Goal: Information Seeking & Learning: Learn about a topic

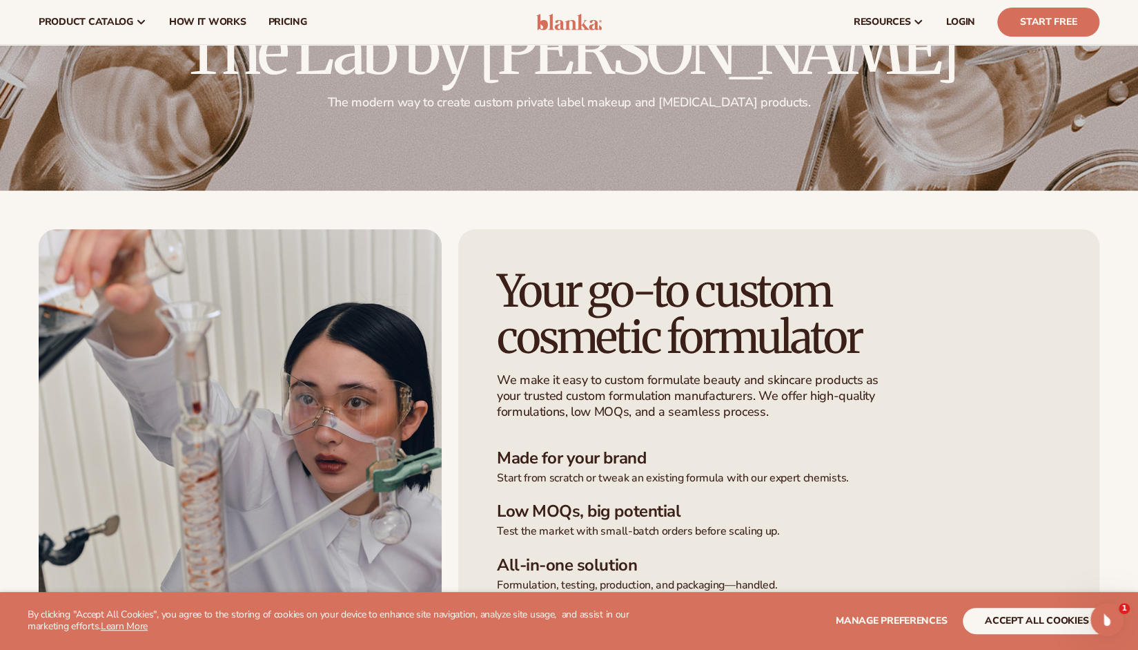
scroll to position [69, 0]
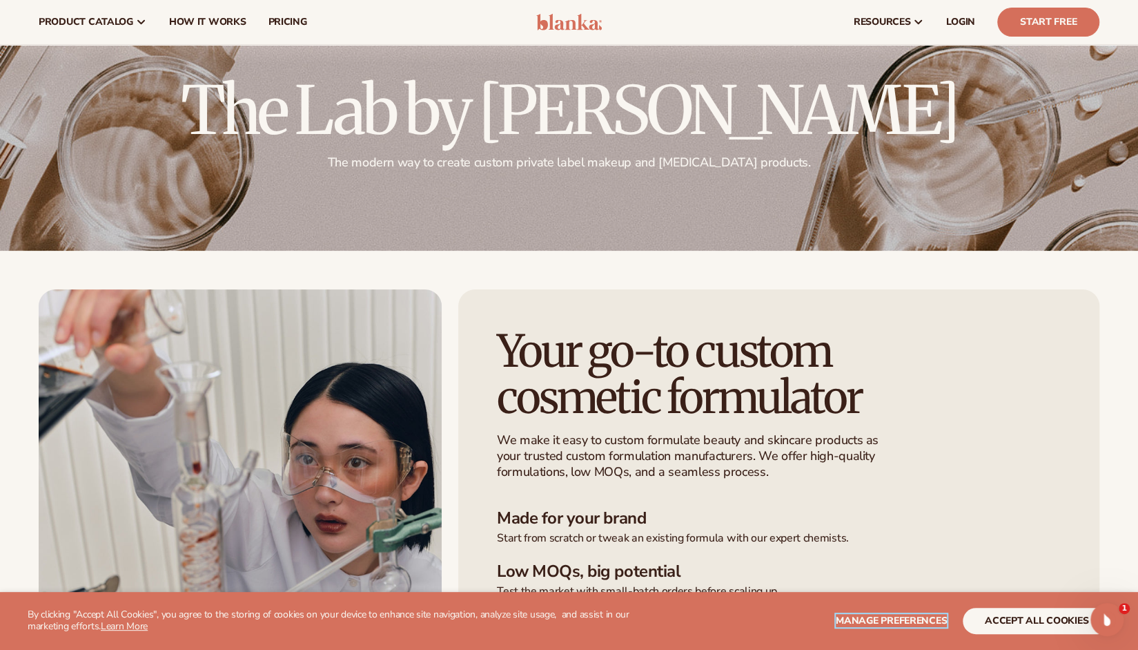
click at [859, 620] on span "Manage preferences" at bounding box center [891, 620] width 111 height 13
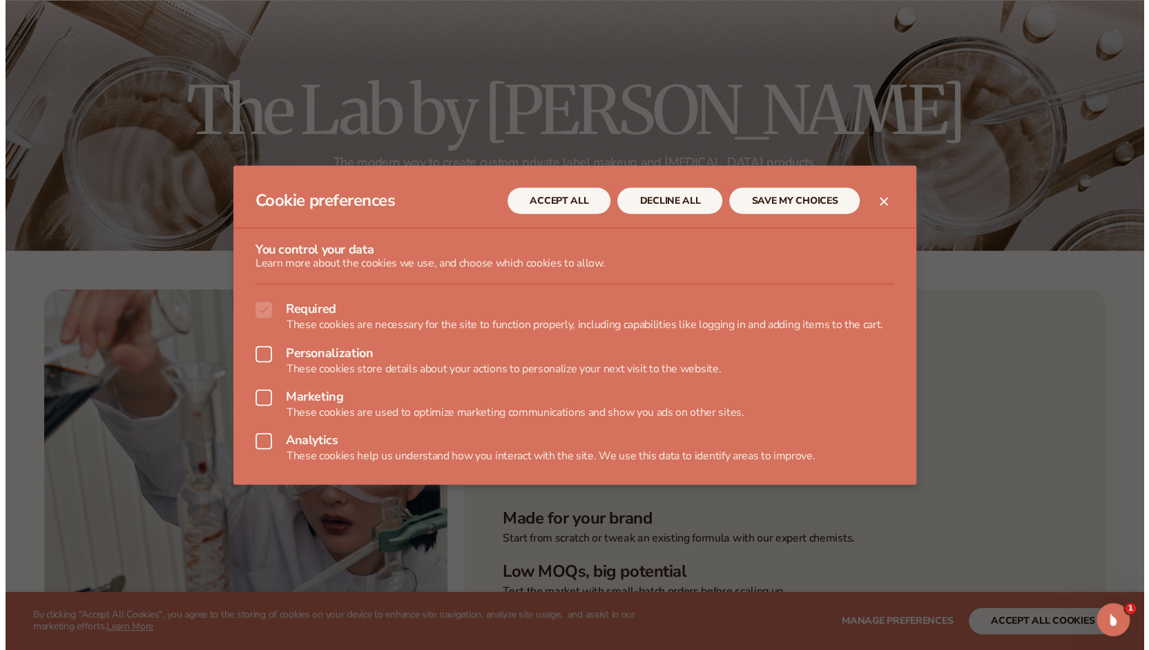
scroll to position [70, 0]
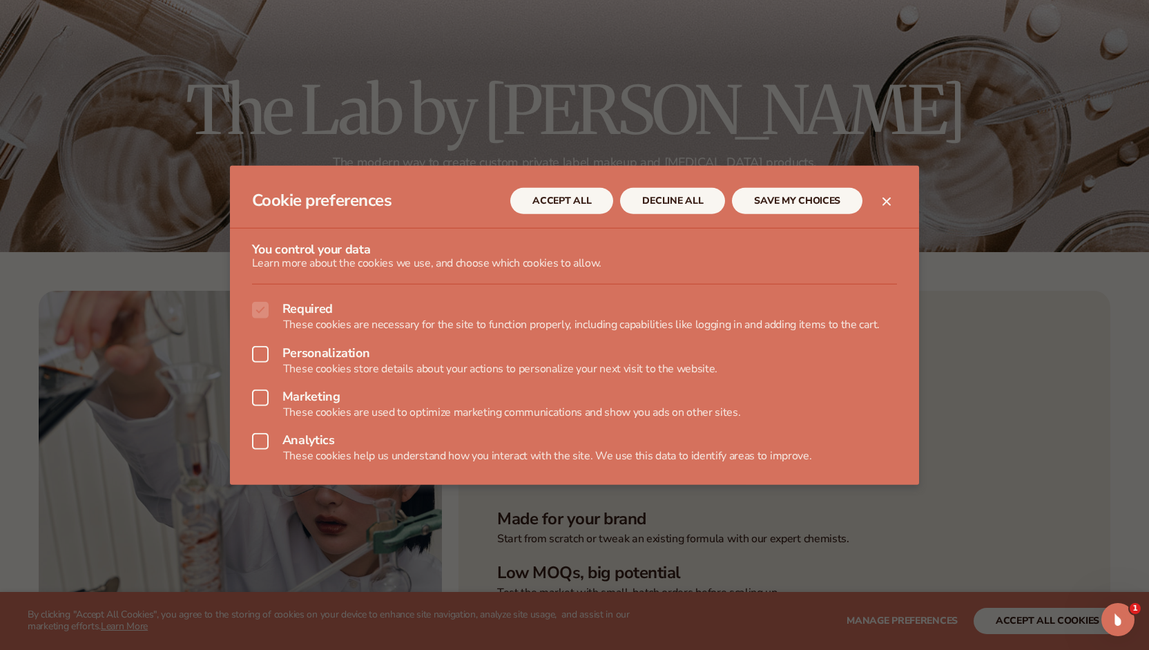
click at [260, 310] on icon at bounding box center [260, 310] width 17 height 17
click at [262, 311] on icon at bounding box center [260, 310] width 17 height 17
drag, startPoint x: 675, startPoint y: 201, endPoint x: 736, endPoint y: 174, distance: 66.5
click at [675, 201] on button "DECLINE ALL" at bounding box center [672, 200] width 105 height 26
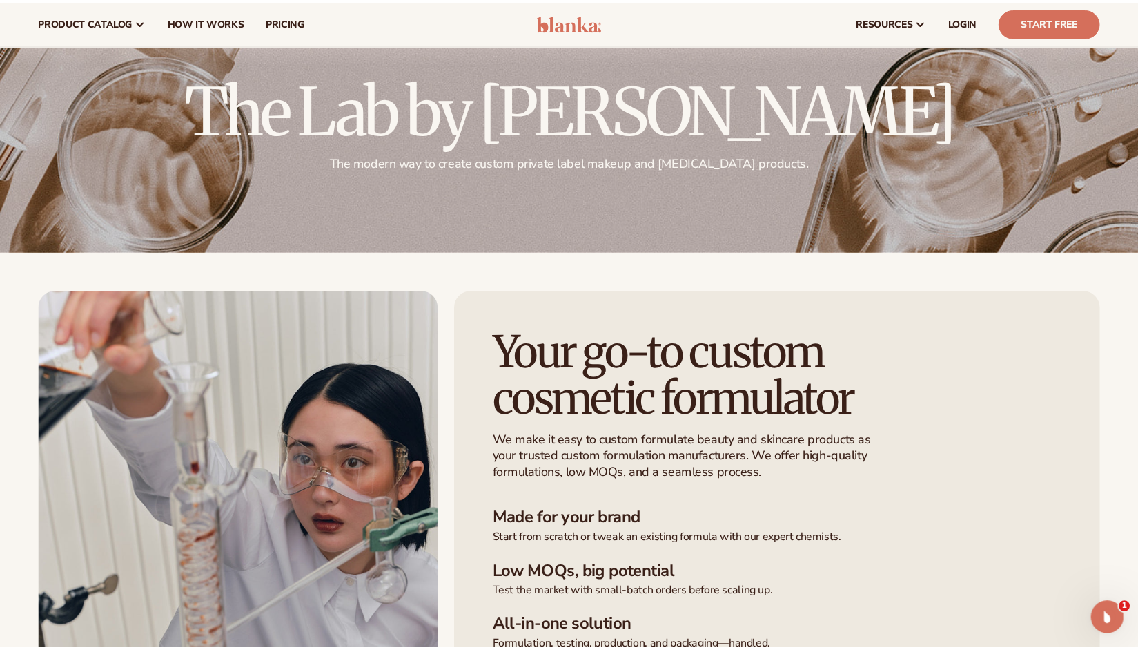
scroll to position [69, 0]
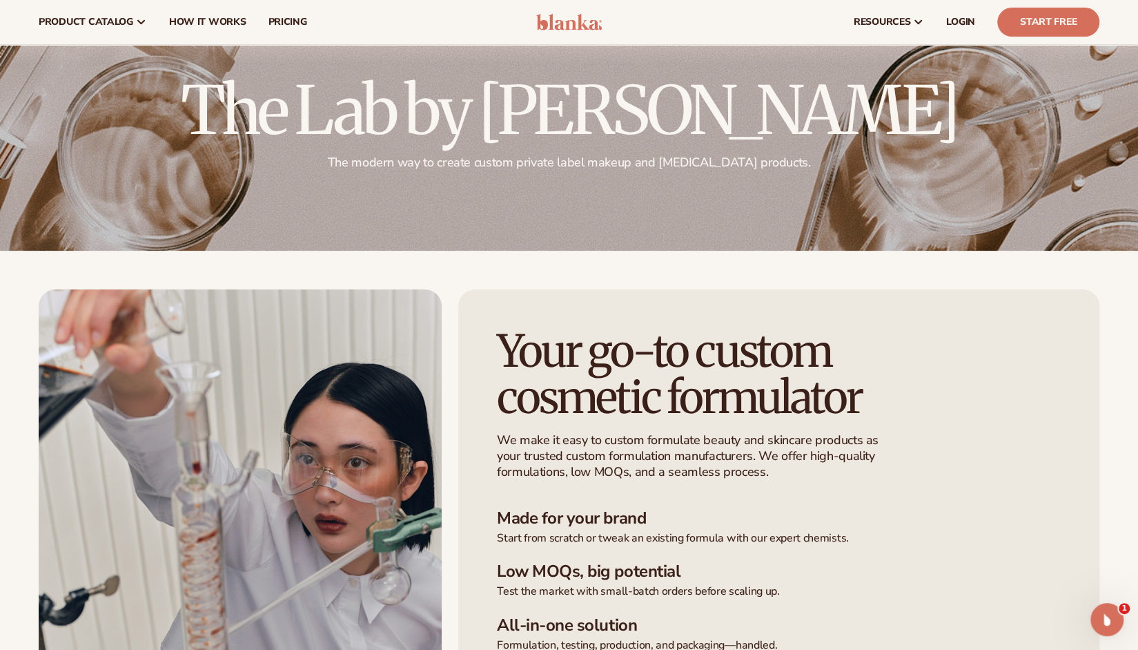
click at [822, 161] on div at bounding box center [569, 124] width 1138 height 253
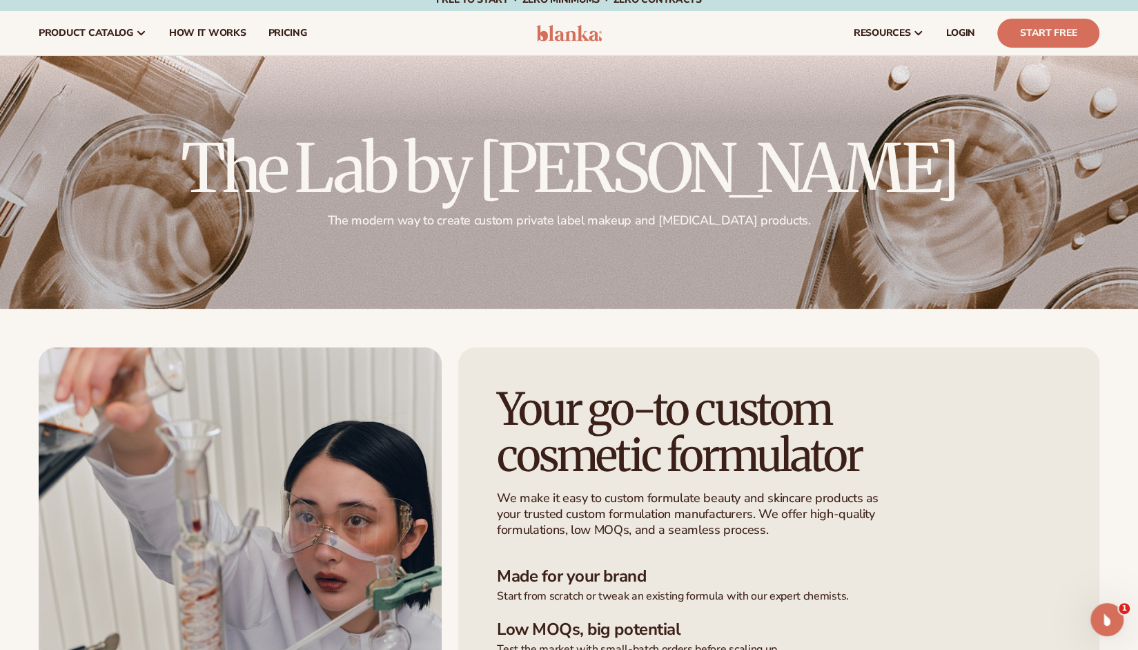
scroll to position [0, 0]
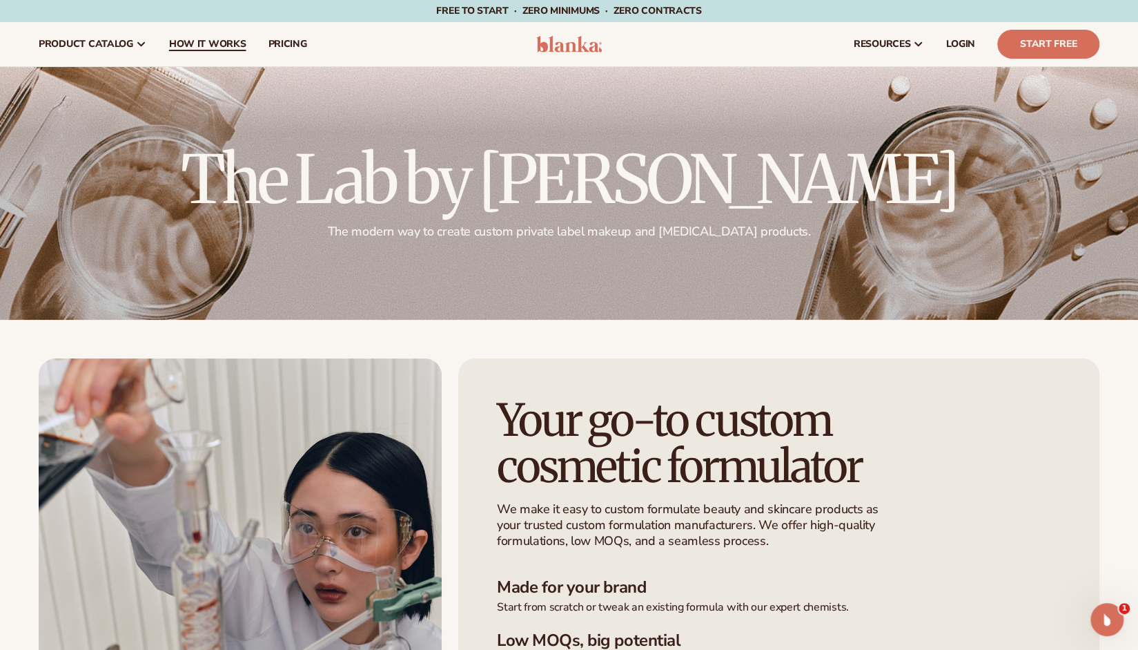
click at [211, 47] on span "How It Works" at bounding box center [207, 44] width 77 height 11
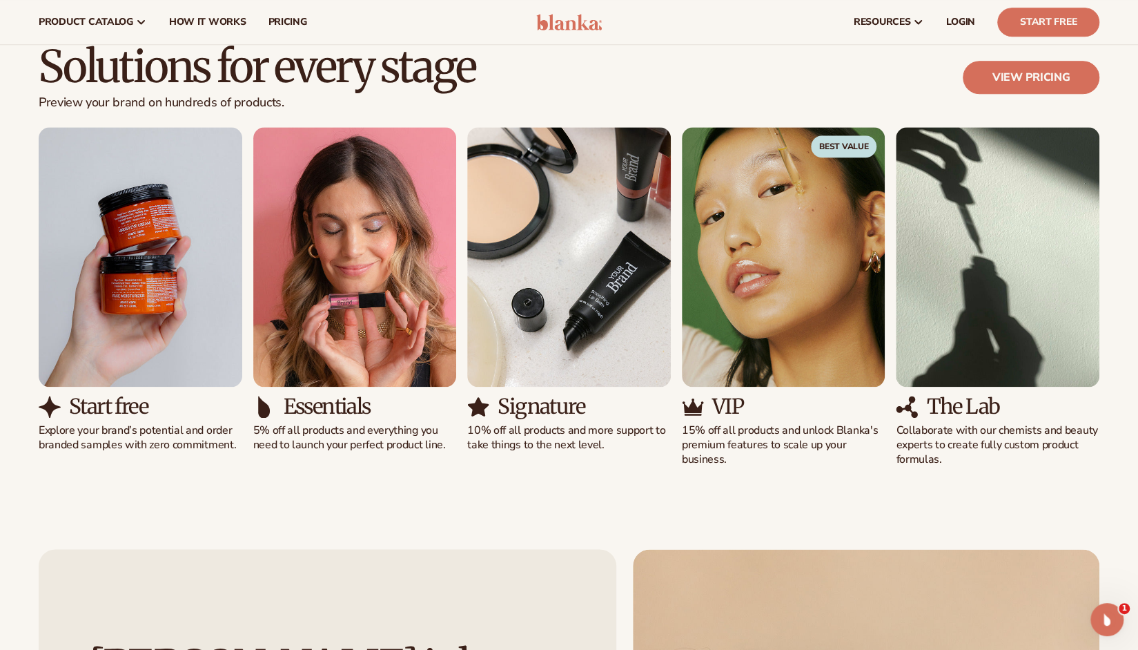
scroll to position [828, 0]
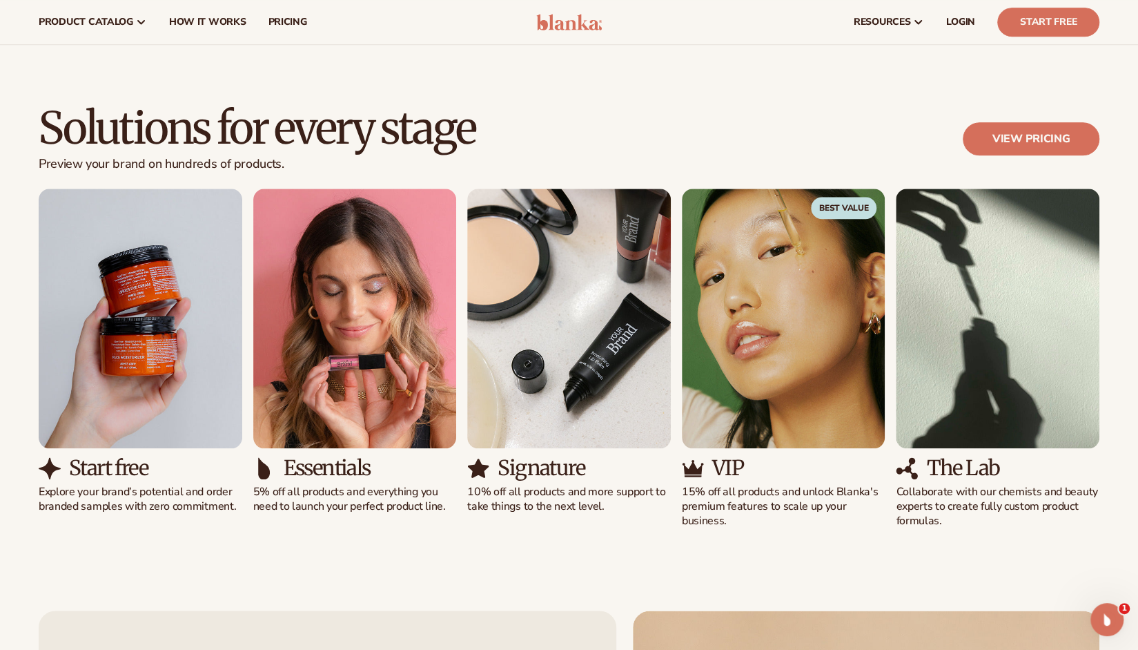
click at [762, 265] on img "4 / 5" at bounding box center [784, 318] width 204 height 260
click at [842, 211] on span "Best Value" at bounding box center [844, 208] width 66 height 22
click at [712, 511] on p "15% off all products and unlock Blanka's premium features to scale up your busi…" at bounding box center [784, 506] width 204 height 43
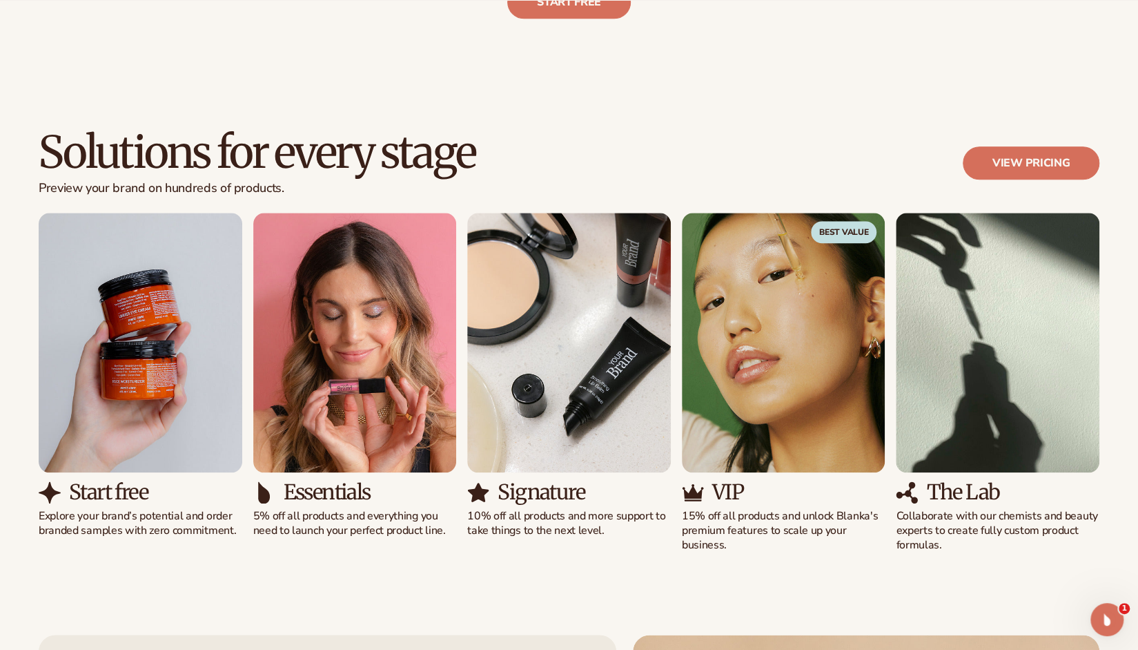
scroll to position [898, 0]
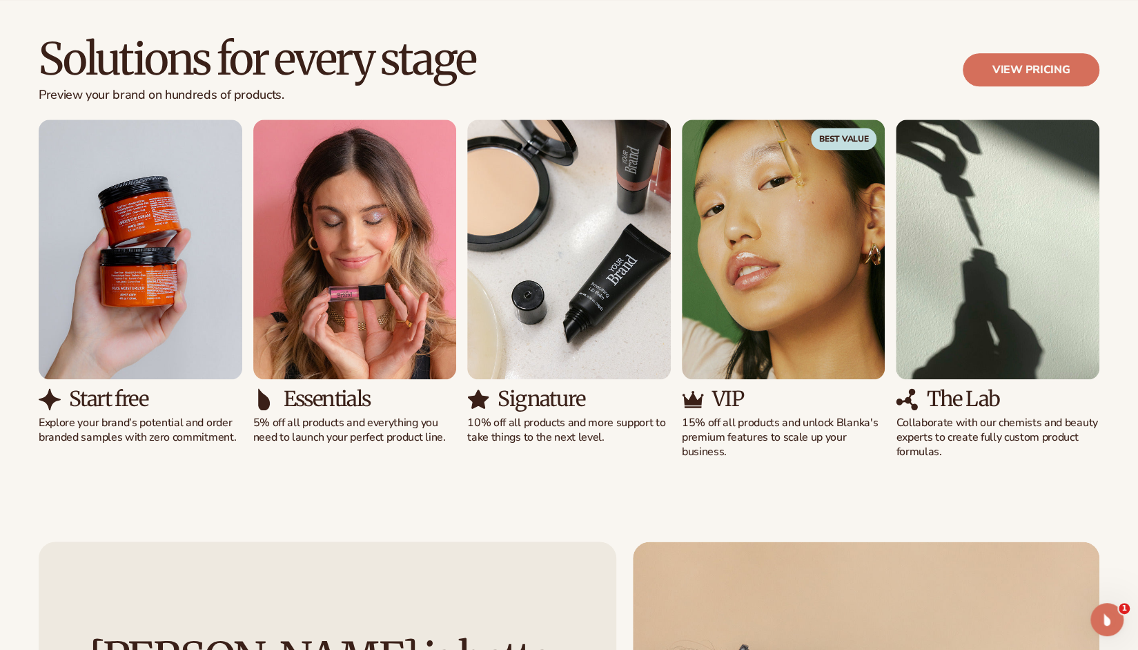
click at [764, 289] on img "4 / 5" at bounding box center [784, 249] width 204 height 260
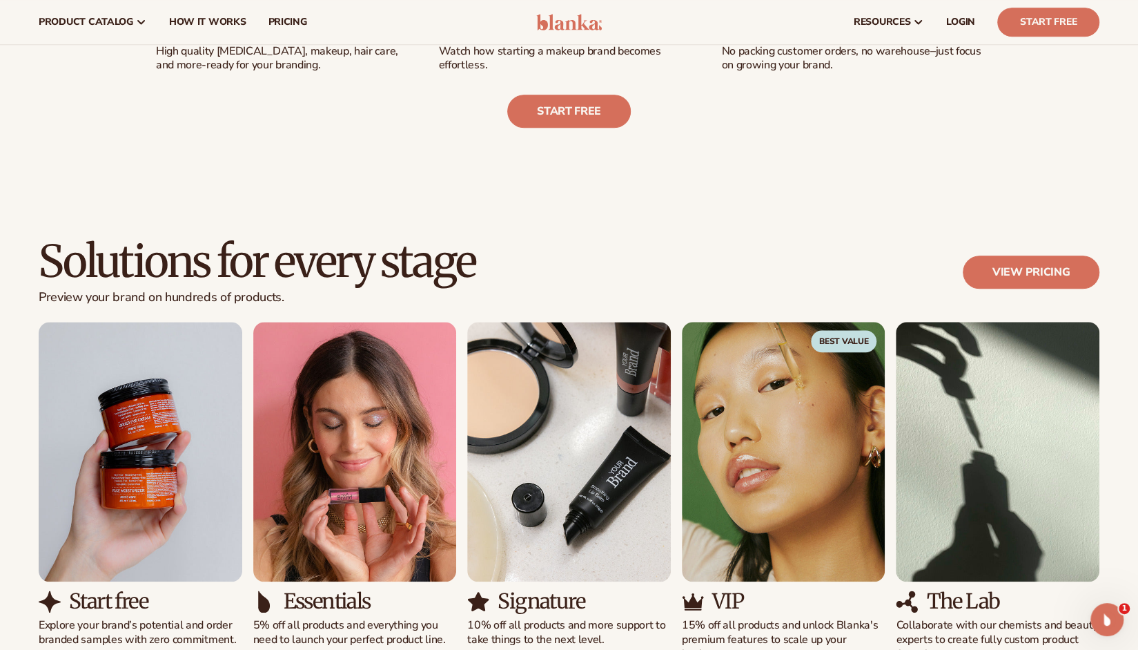
scroll to position [690, 0]
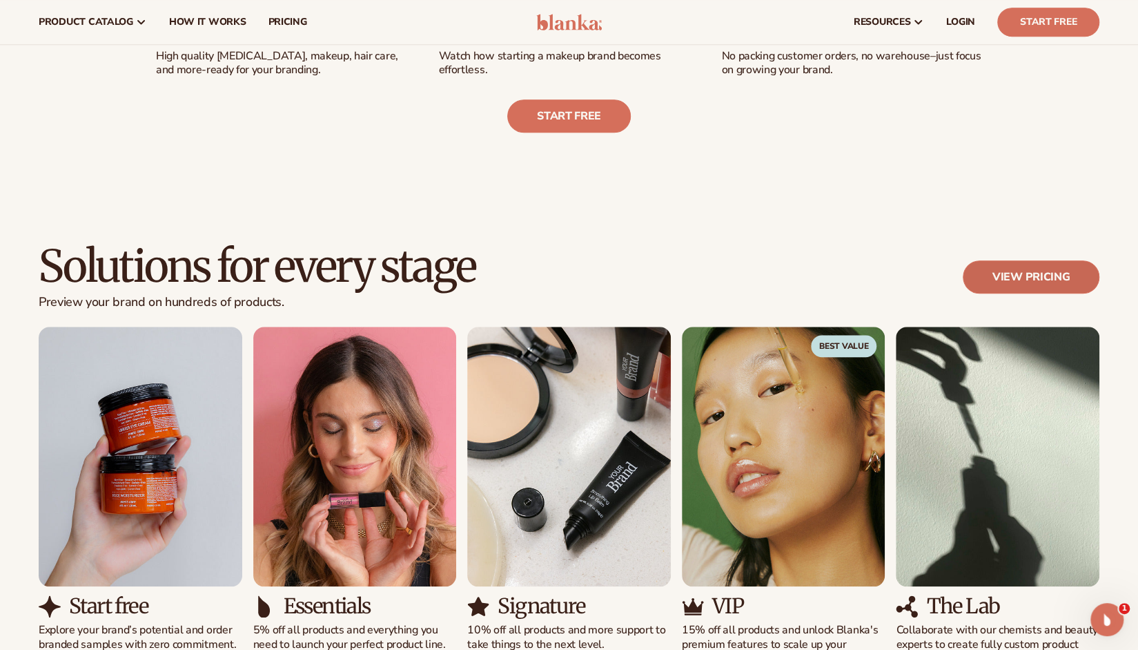
click at [1016, 282] on link "View pricing" at bounding box center [1031, 276] width 137 height 33
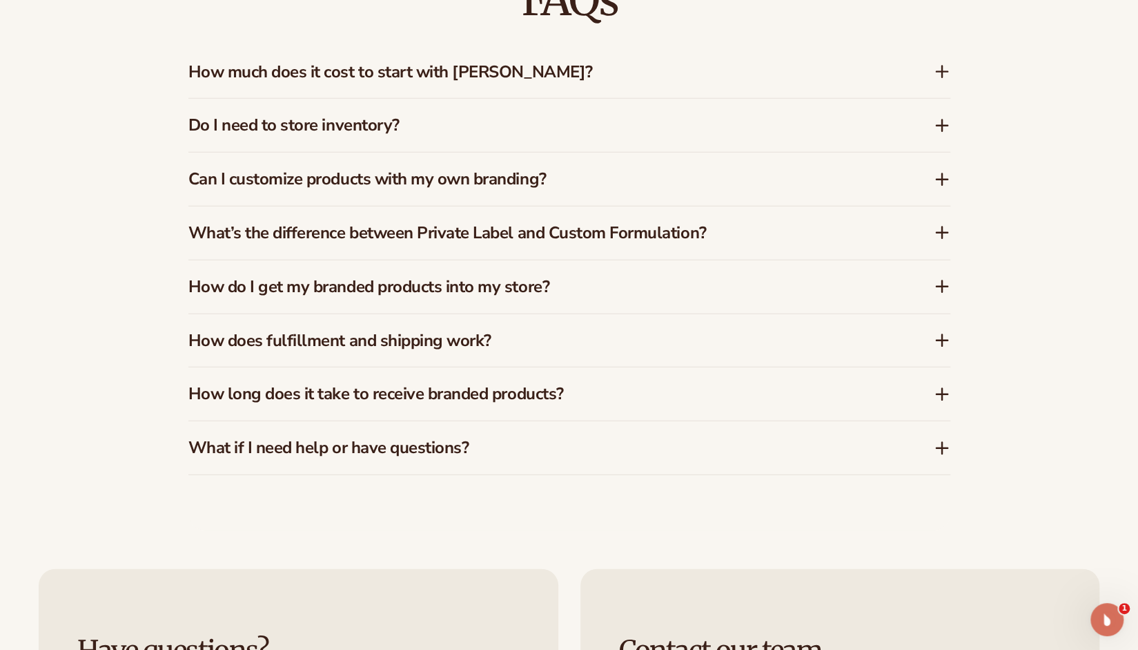
scroll to position [2193, 0]
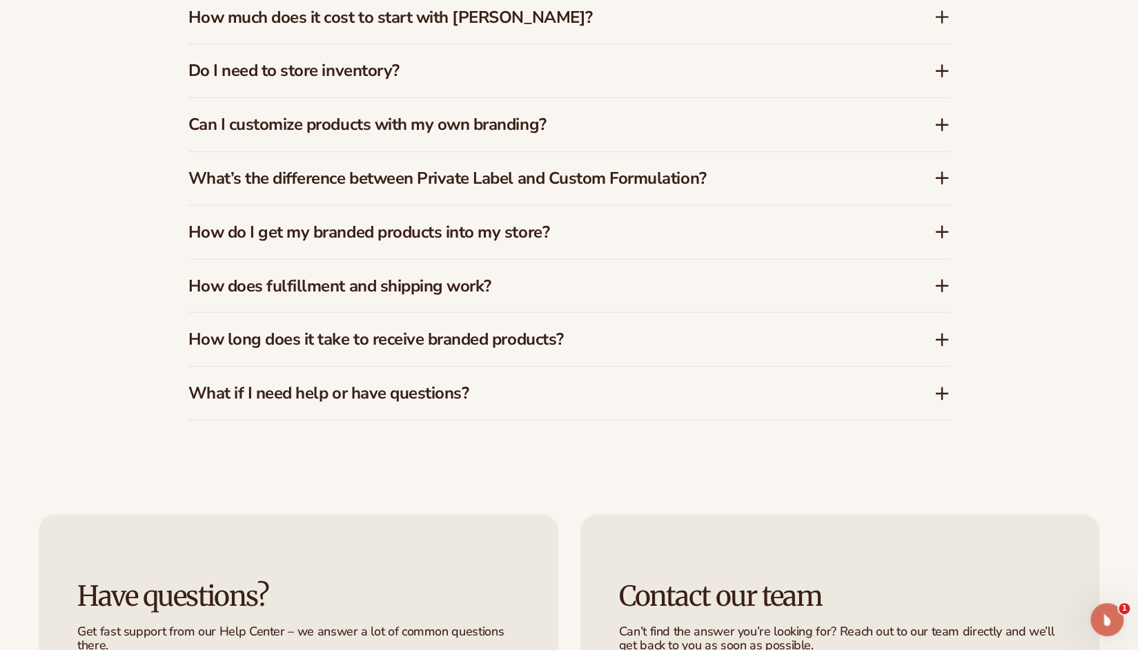
click at [944, 286] on icon at bounding box center [942, 286] width 17 height 17
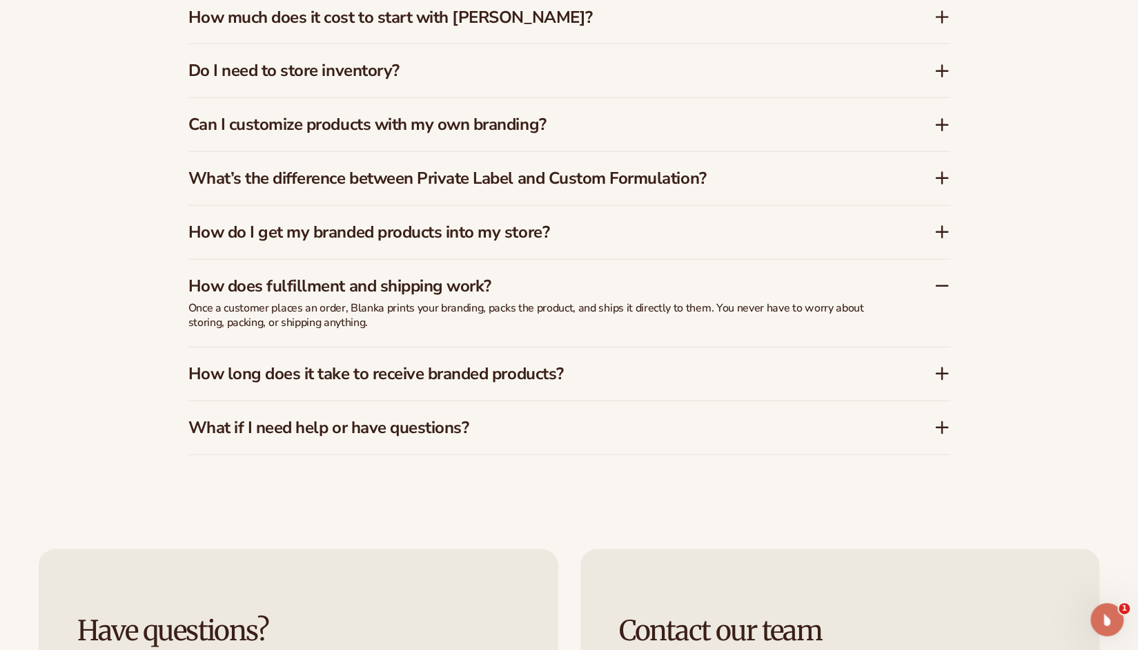
click at [946, 374] on icon at bounding box center [942, 374] width 11 height 0
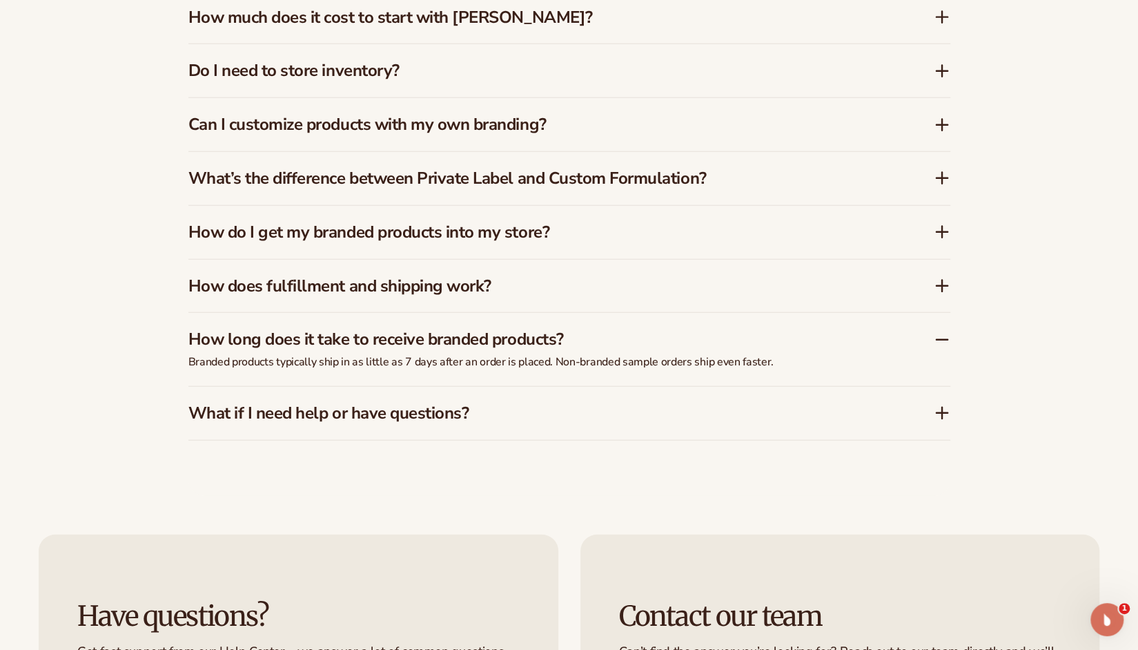
click at [938, 407] on icon at bounding box center [942, 413] width 17 height 17
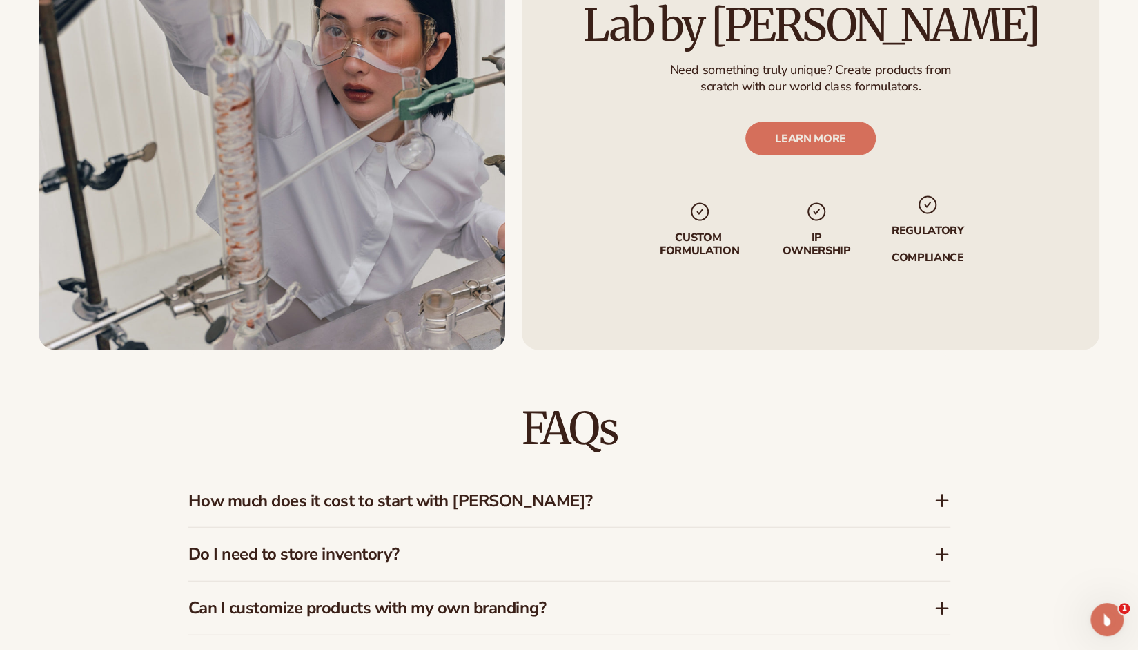
scroll to position [1986, 0]
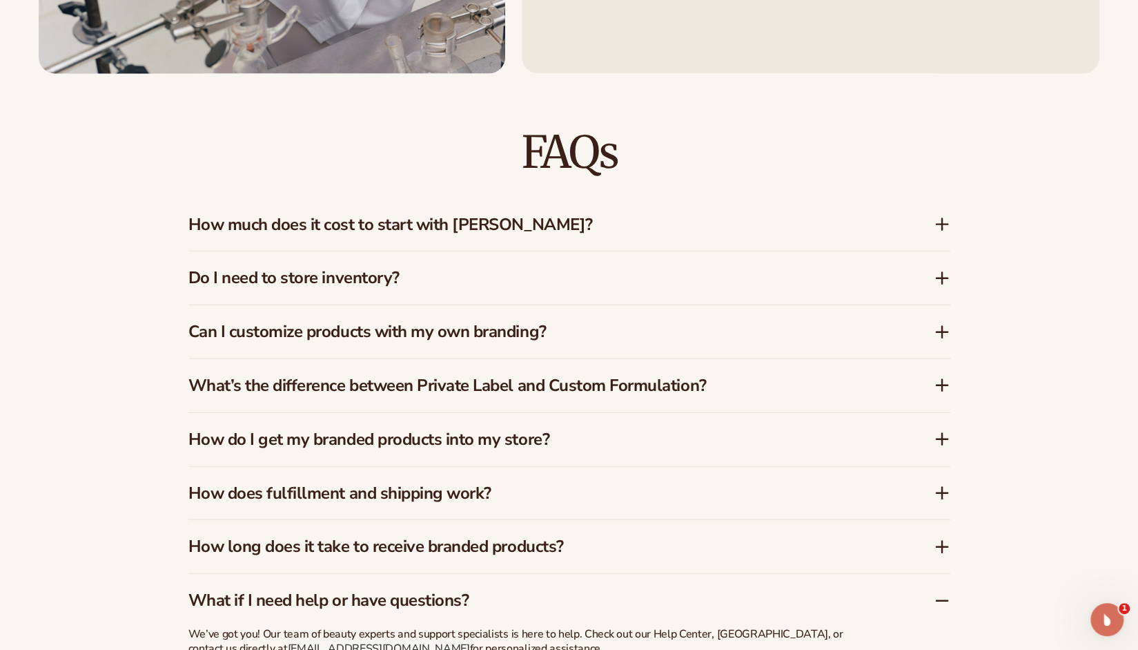
click at [944, 224] on icon at bounding box center [942, 224] width 11 height 0
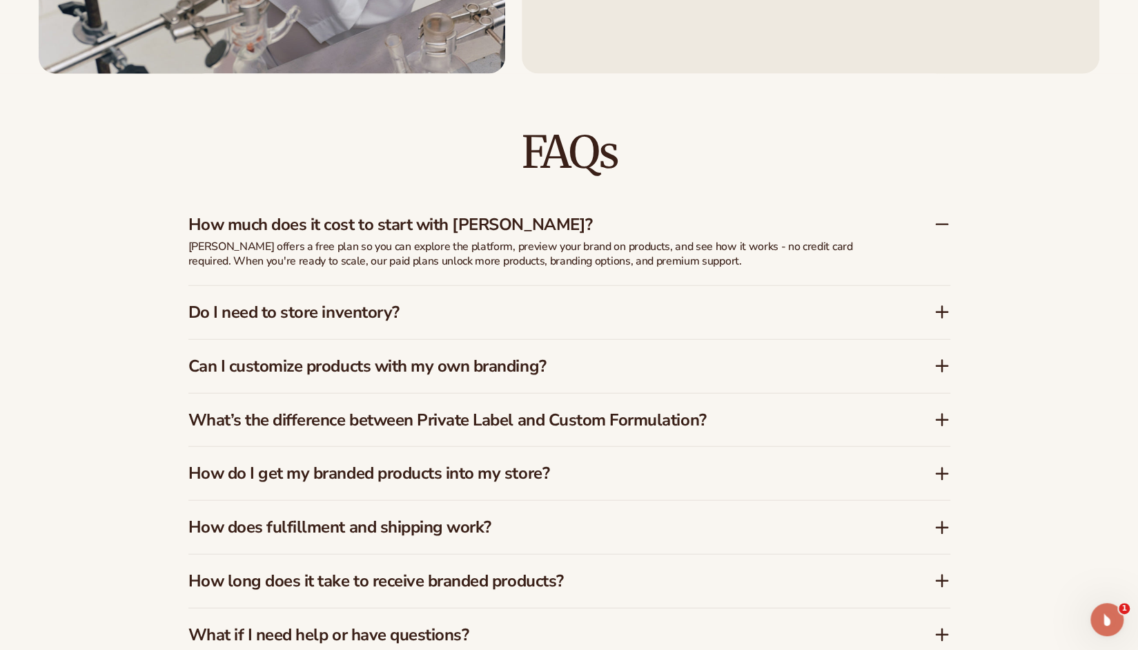
click at [935, 314] on icon at bounding box center [942, 312] width 17 height 17
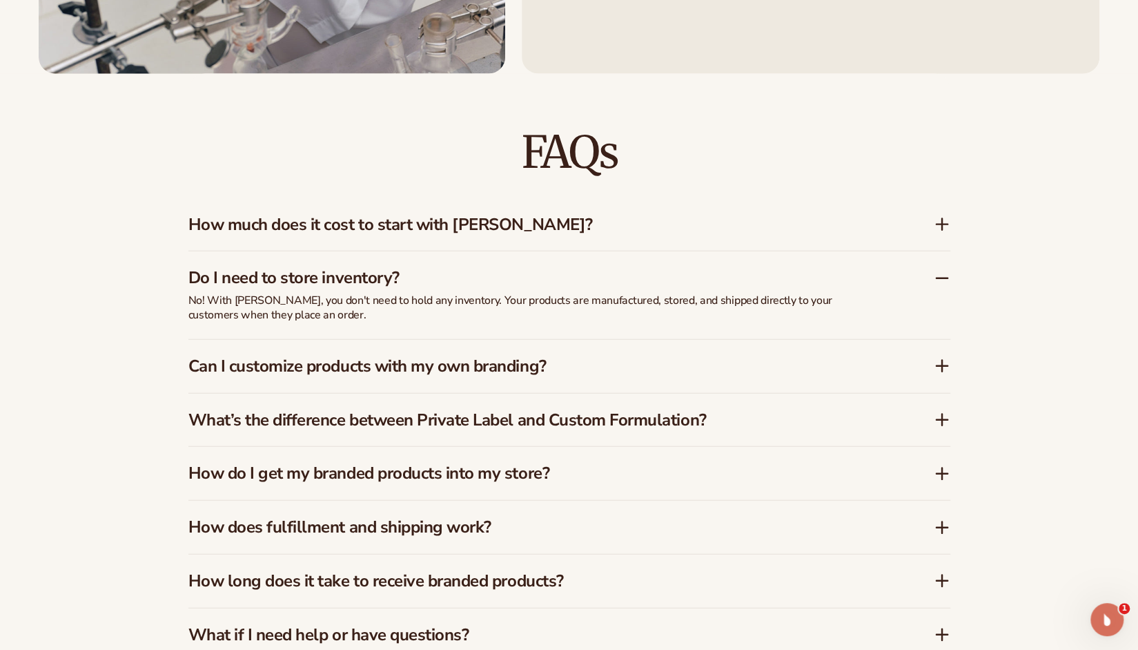
click at [943, 372] on icon at bounding box center [942, 366] width 17 height 17
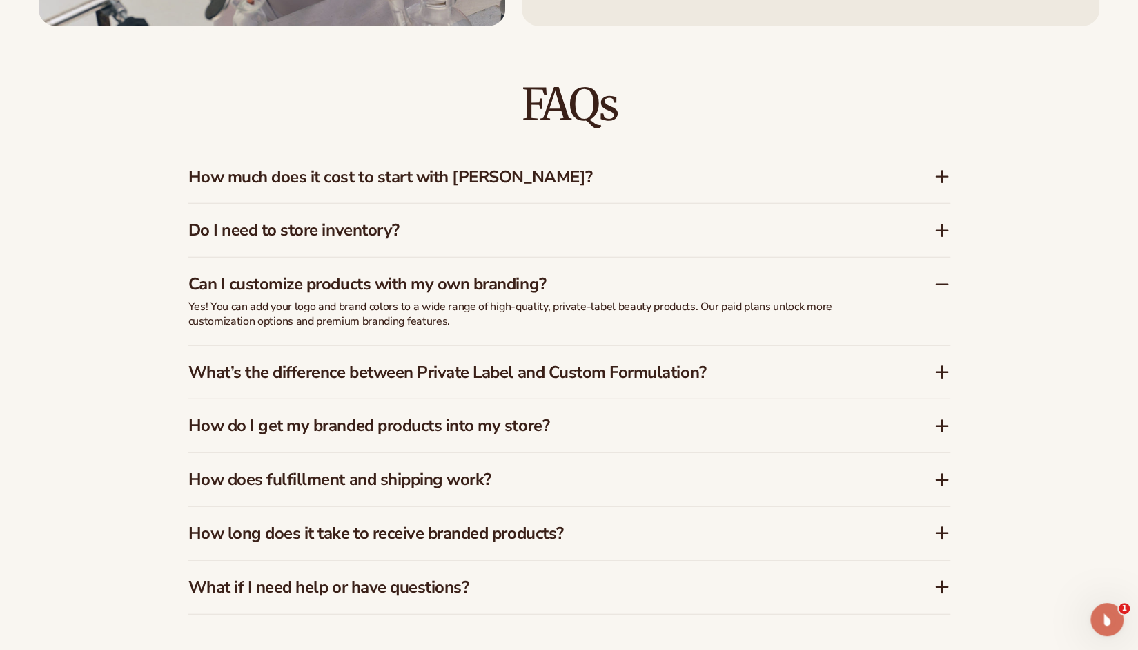
scroll to position [2055, 0]
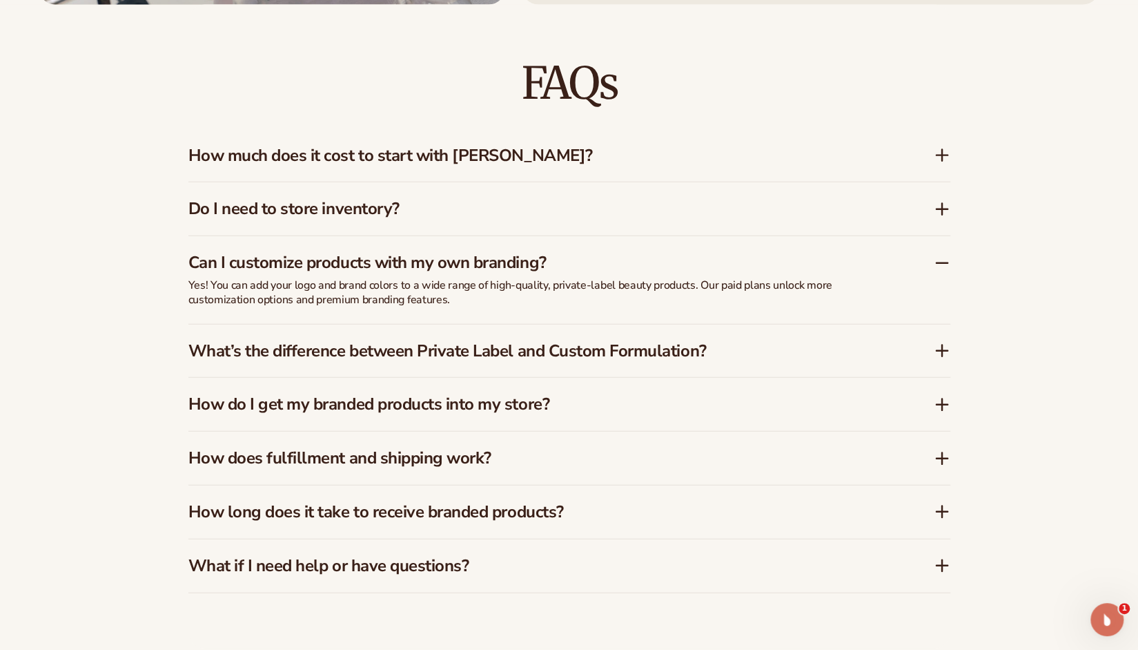
click at [939, 350] on icon at bounding box center [942, 350] width 17 height 17
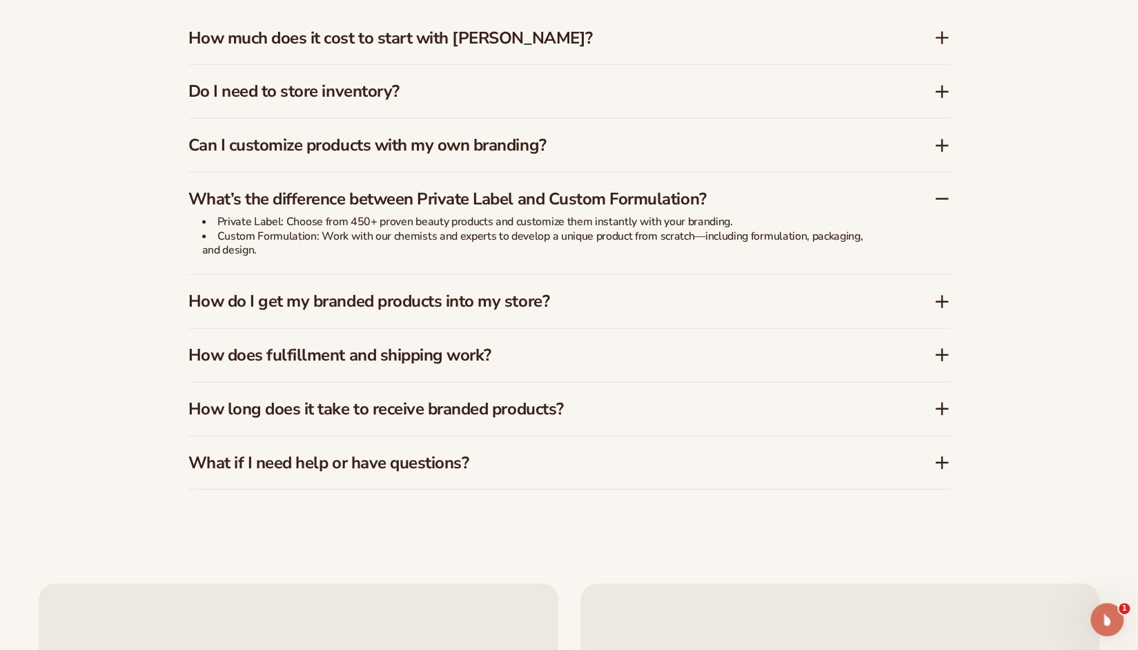
scroll to position [2193, 0]
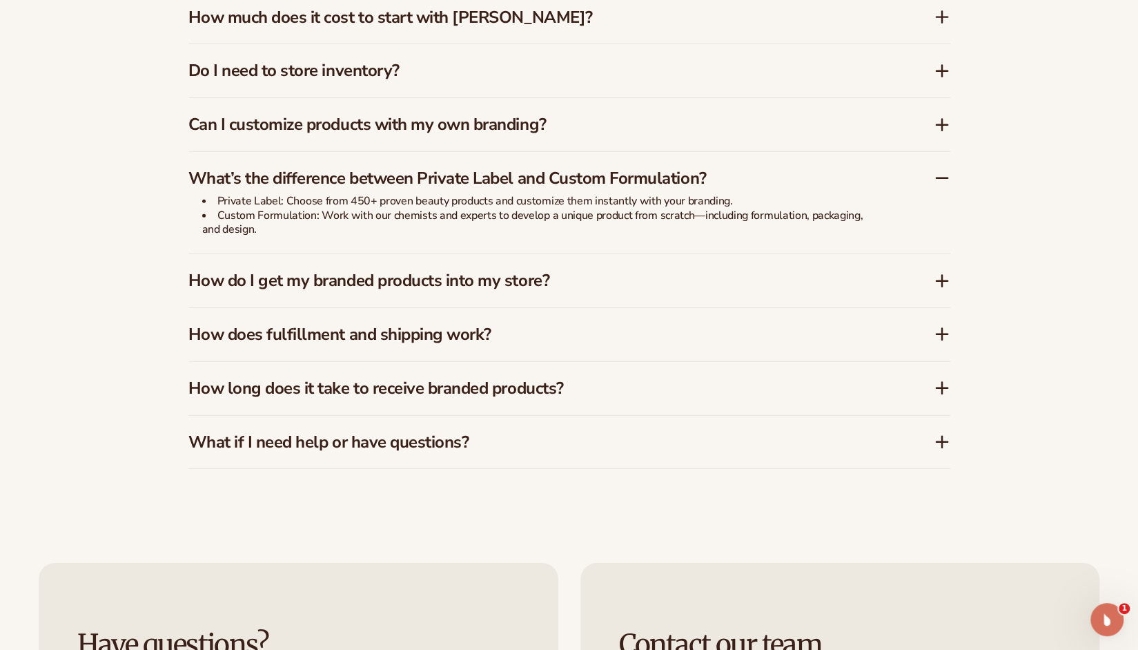
click at [939, 281] on icon at bounding box center [942, 281] width 11 height 0
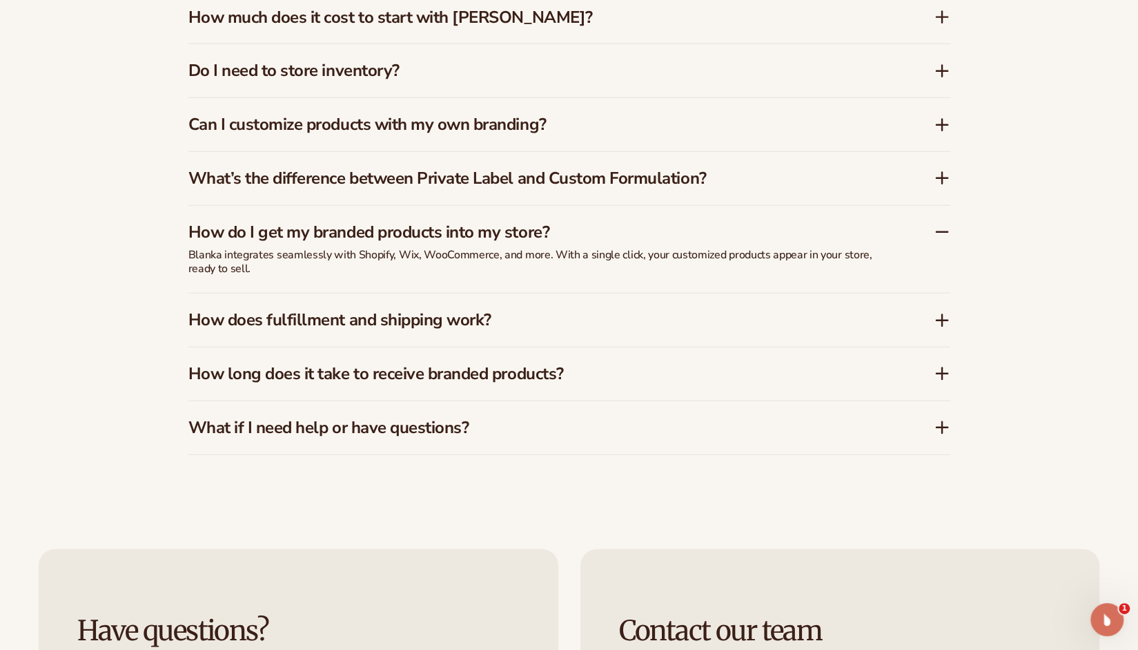
click at [944, 324] on icon at bounding box center [942, 320] width 17 height 17
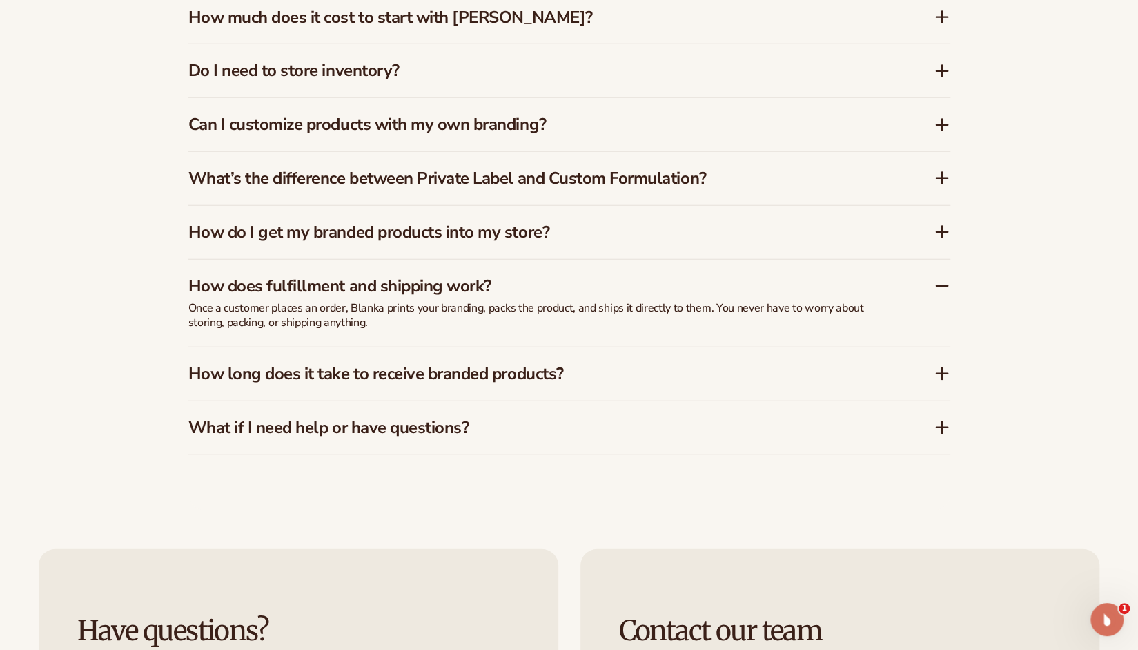
click at [948, 380] on icon at bounding box center [942, 373] width 17 height 17
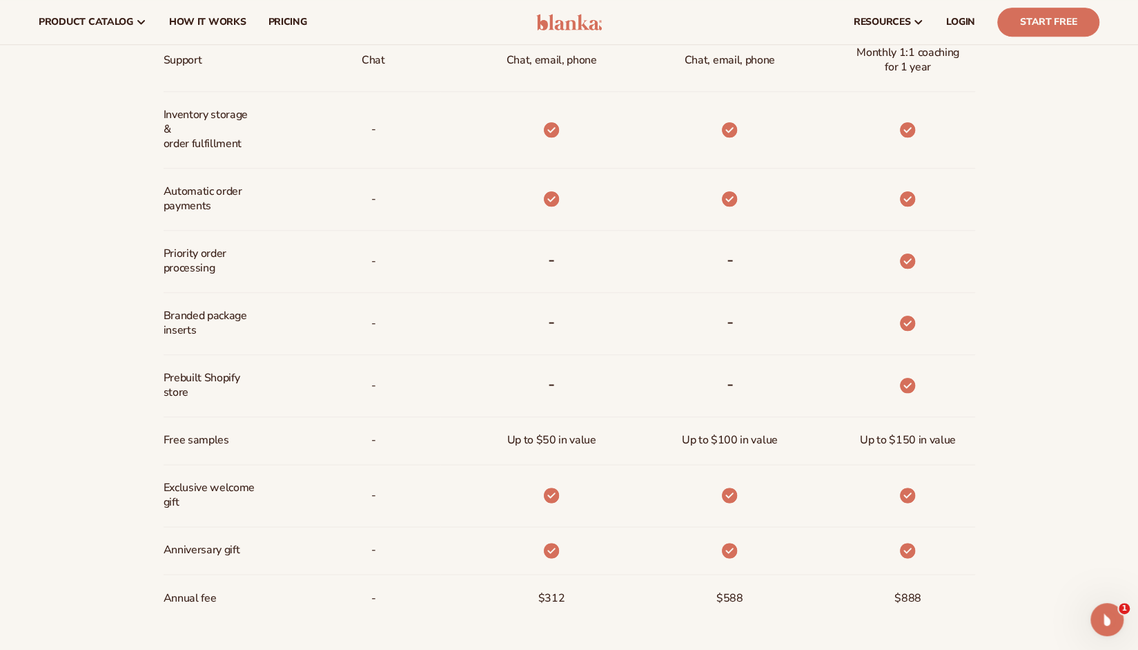
scroll to position [812, 0]
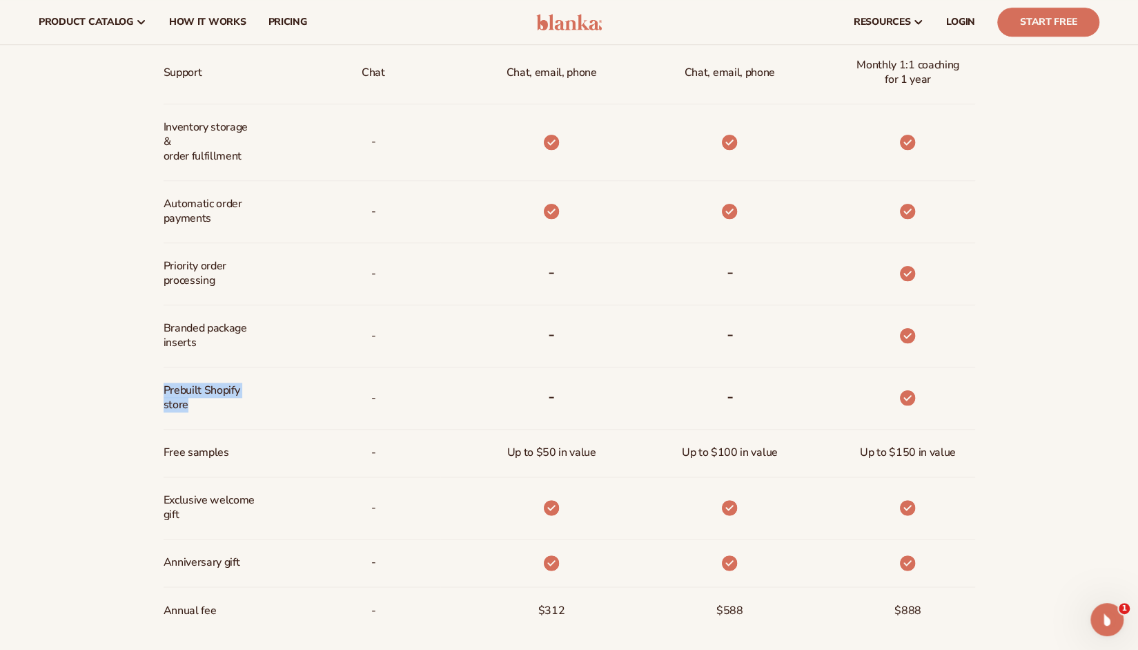
drag, startPoint x: 186, startPoint y: 401, endPoint x: 137, endPoint y: 388, distance: 50.7
click at [137, 388] on div "Billed Monthly billed Yearly Billed Monthly billed Yearly Discounts Support Inv…" at bounding box center [569, 212] width 889 height 922
copy span "Prebuilt Shopify store"
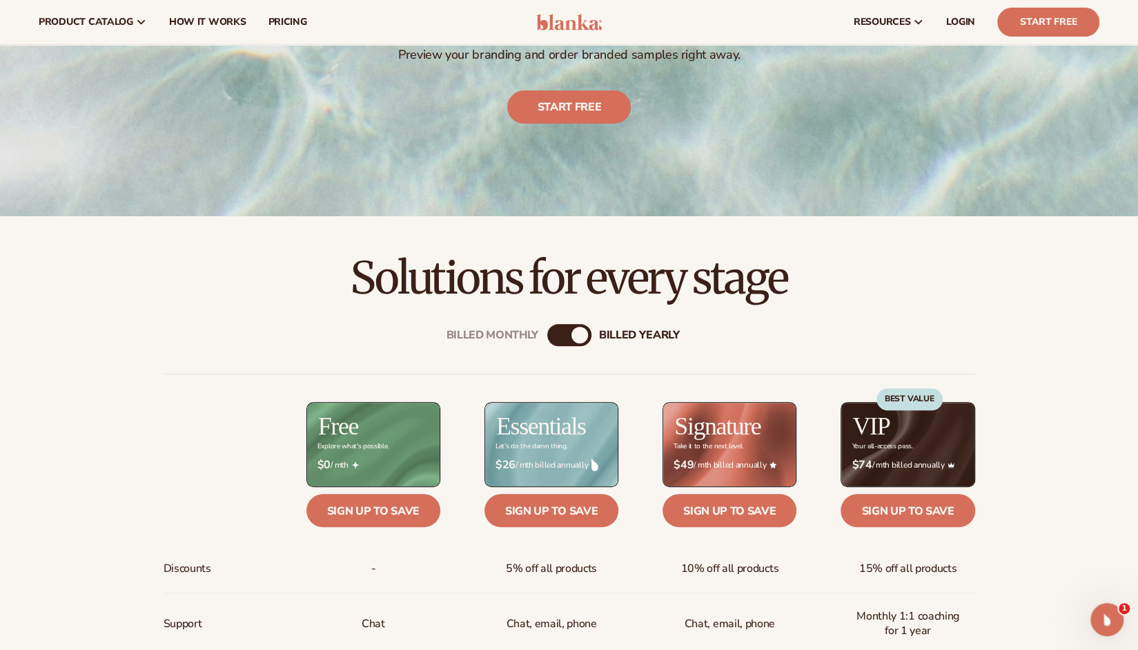
scroll to position [260, 0]
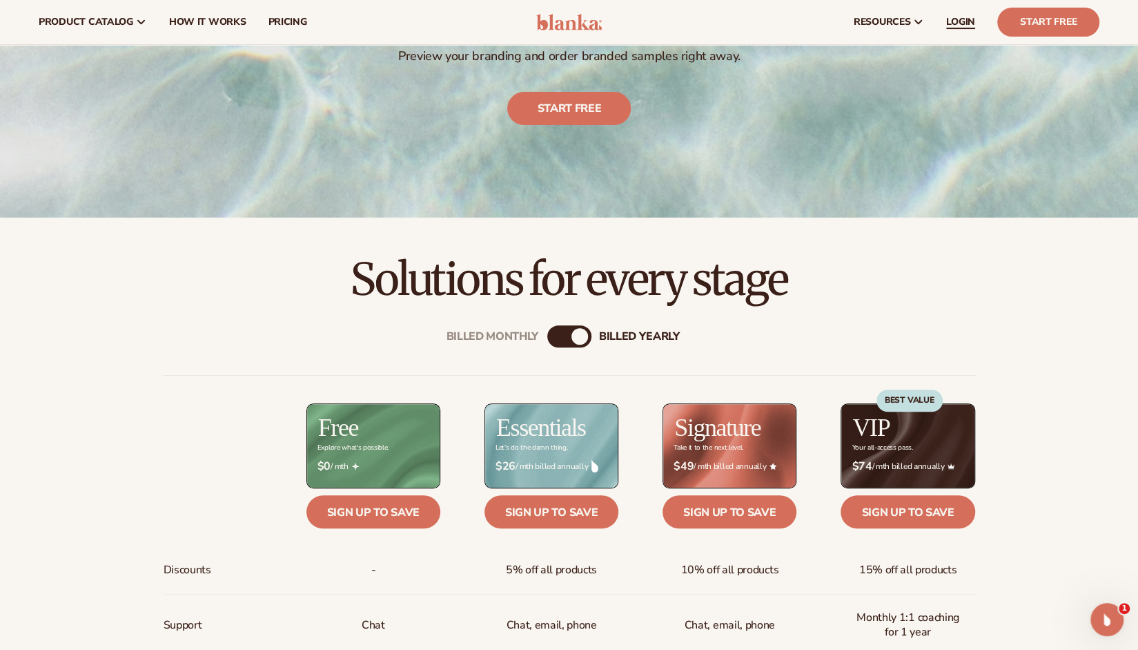
click at [965, 21] on span "LOGIN" at bounding box center [961, 22] width 29 height 11
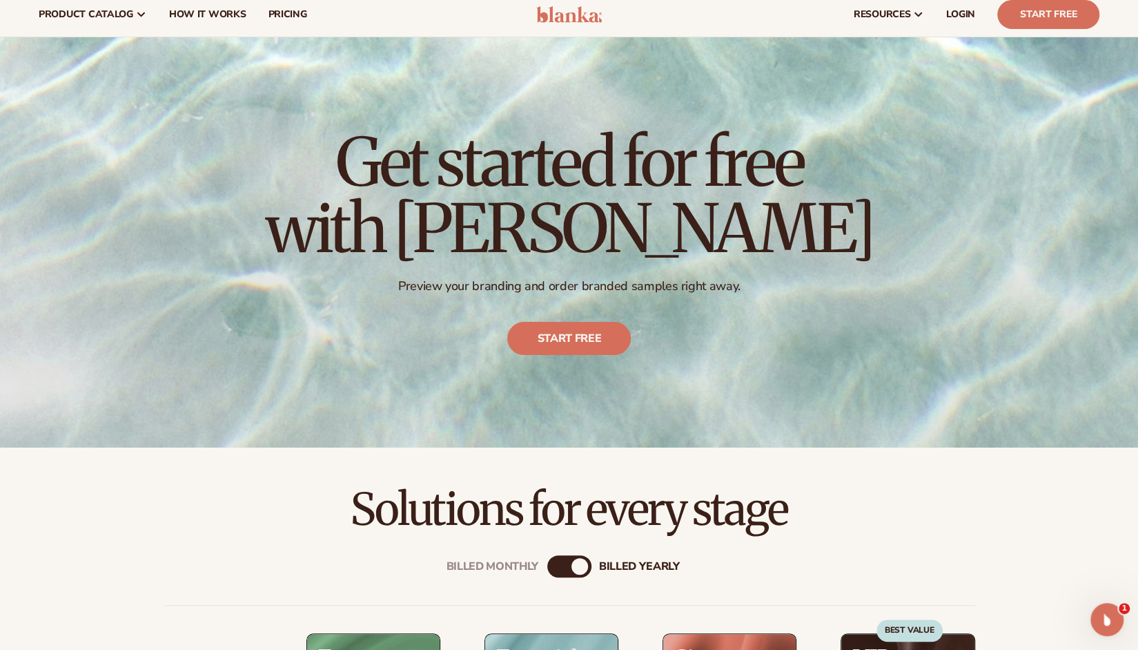
scroll to position [0, 0]
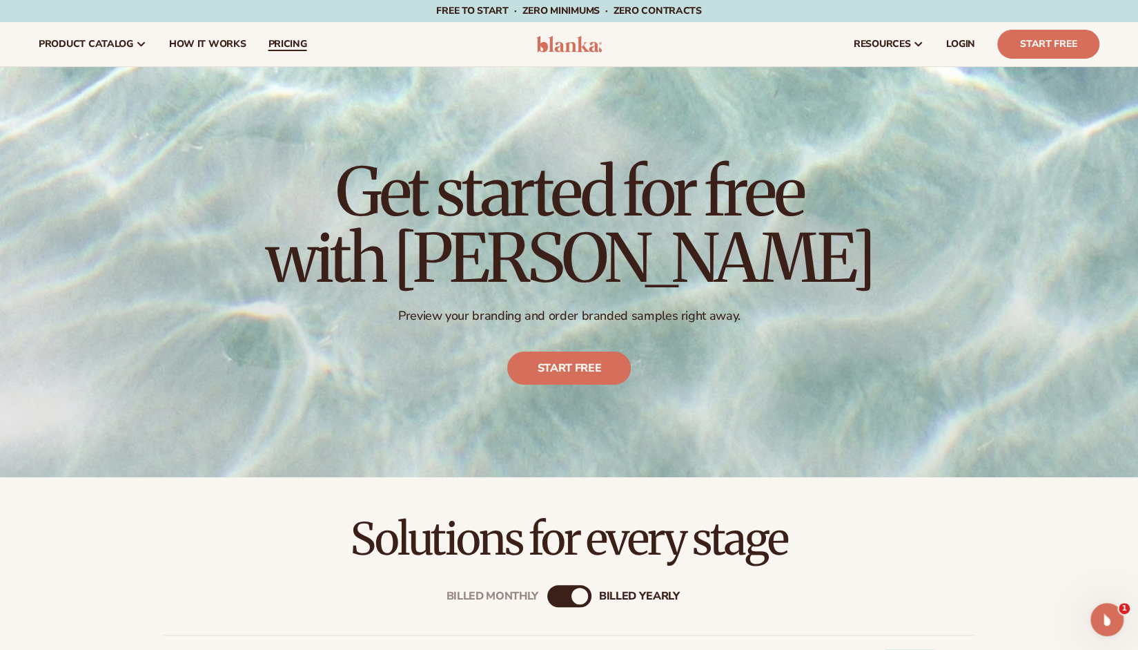
click at [296, 49] on span "pricing" at bounding box center [287, 44] width 39 height 11
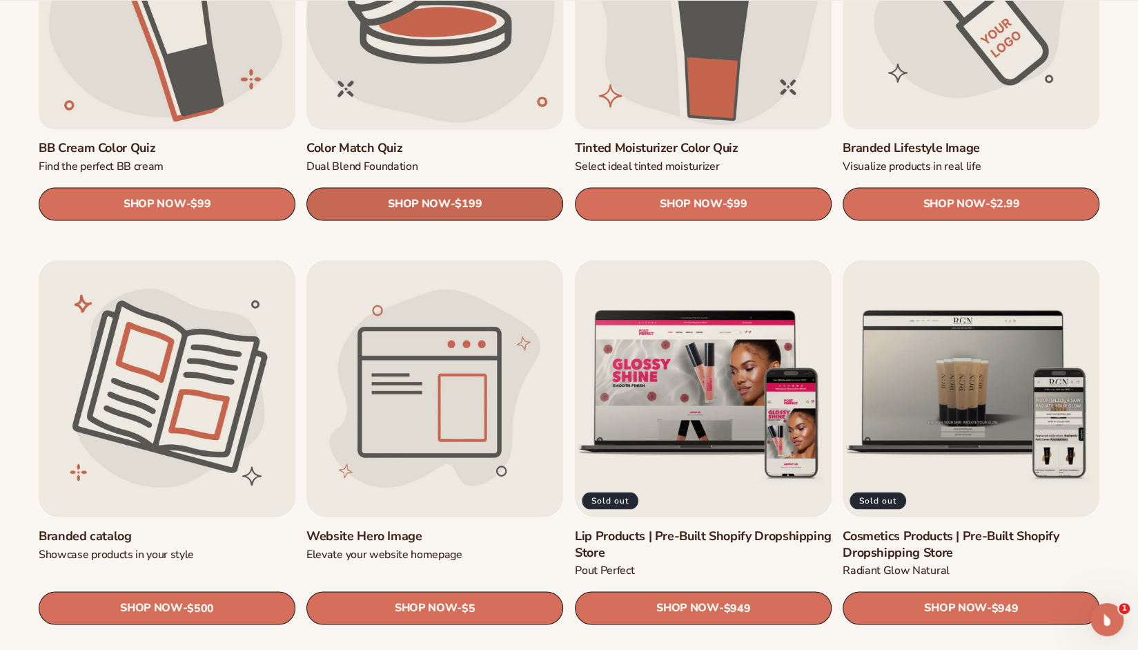
scroll to position [1450, 0]
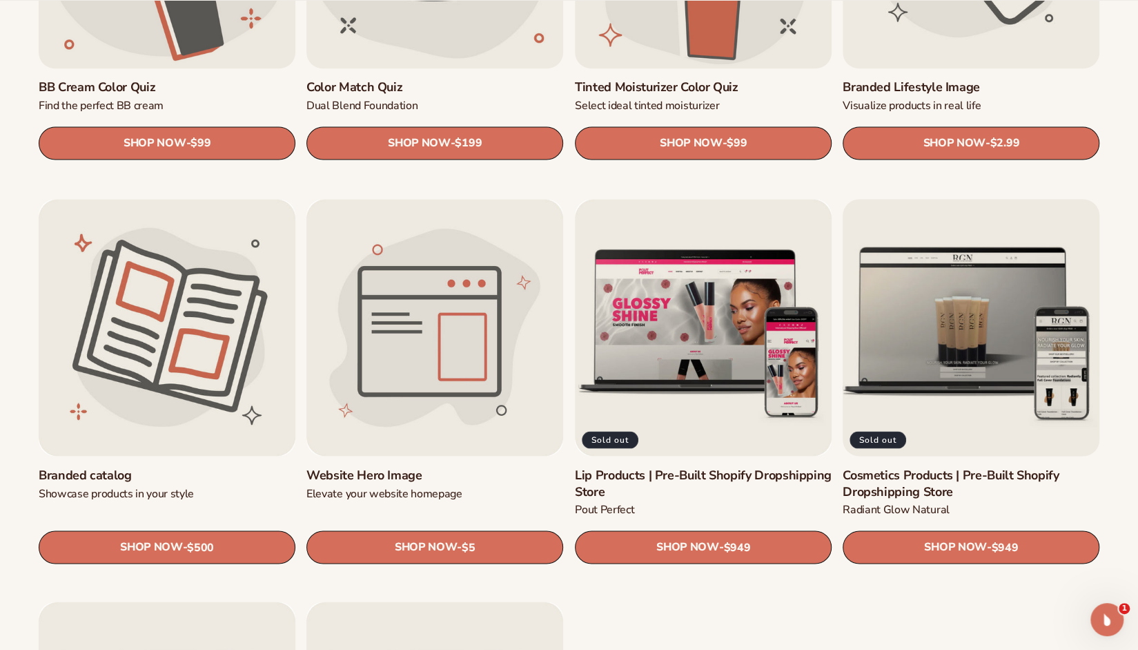
click at [972, 467] on link "Cosmetics Products | Pre-Built Shopify Dropshipping Store" at bounding box center [971, 483] width 257 height 32
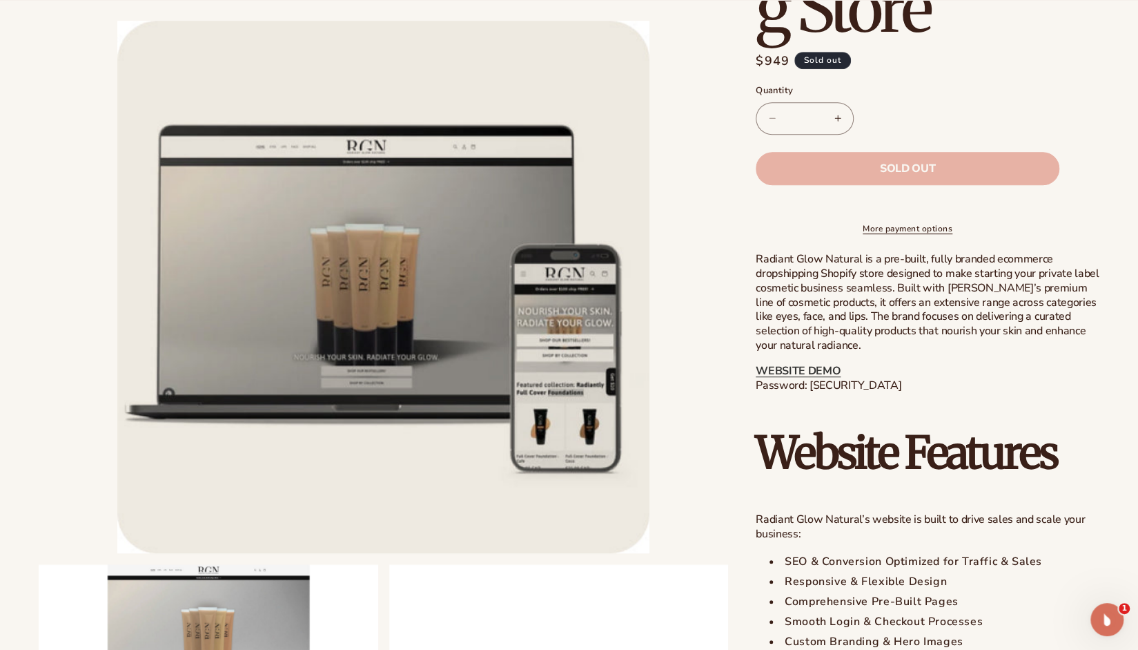
scroll to position [483, 0]
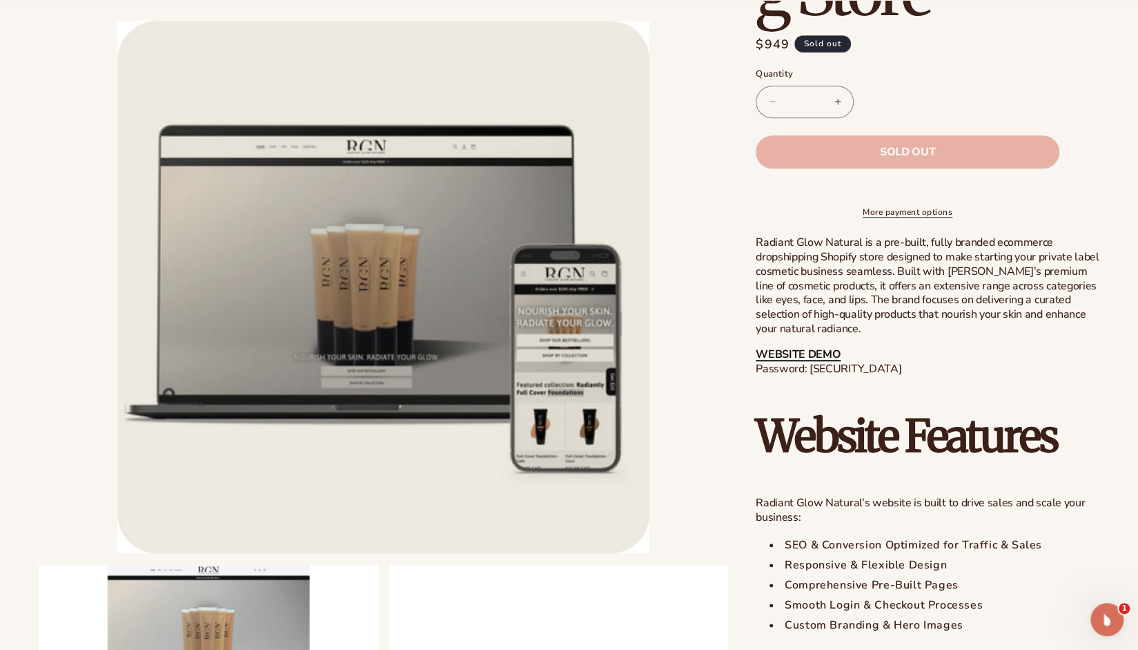
click at [811, 362] on link "WEBSITE DEMO" at bounding box center [798, 354] width 85 height 15
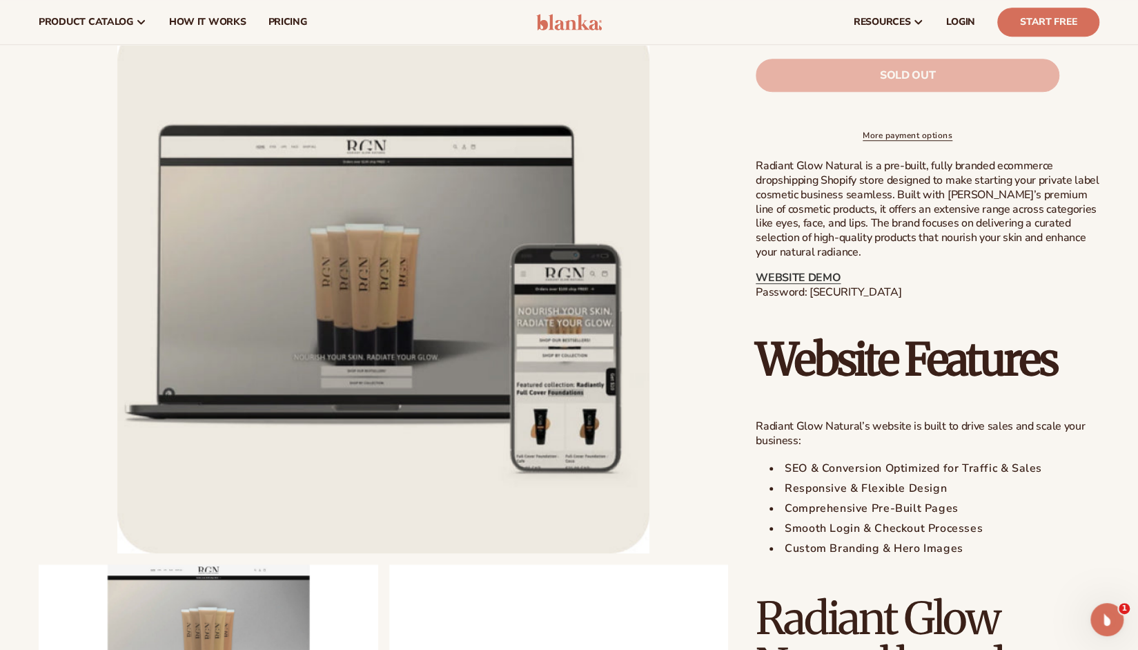
scroll to position [552, 0]
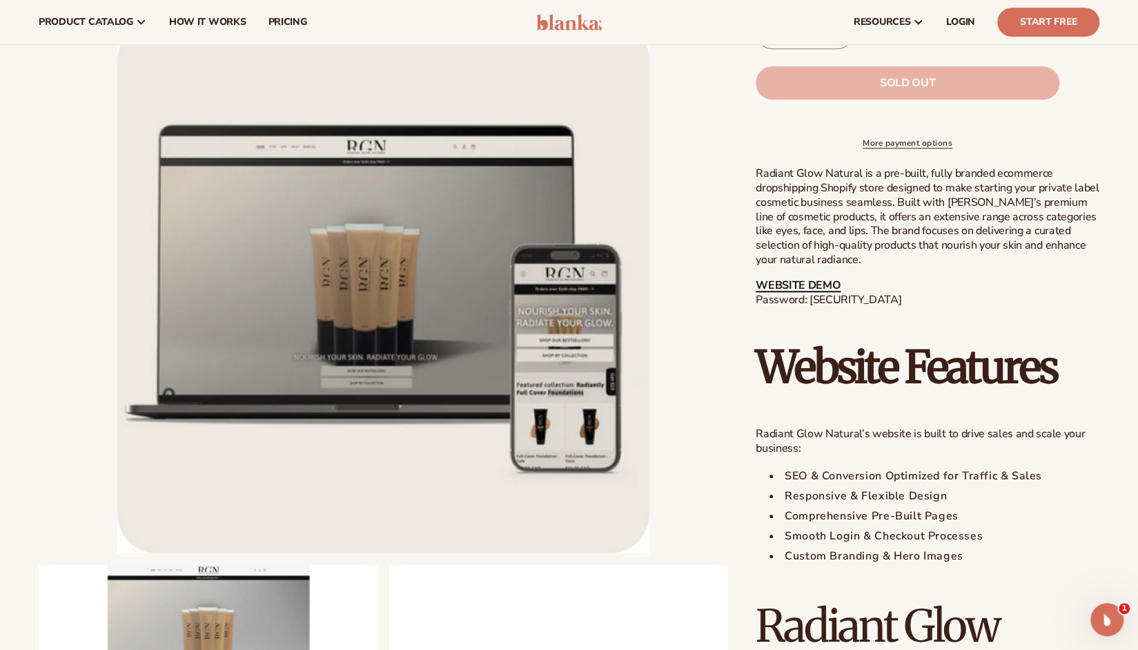
click at [810, 293] on link "WEBSITE DEMO" at bounding box center [798, 285] width 85 height 15
drag, startPoint x: 809, startPoint y: 311, endPoint x: 889, endPoint y: 314, distance: 79.5
click at [902, 307] on p "WEBSITE DEMO Password: blanka-cosmetics" at bounding box center [928, 292] width 344 height 29
copy p "blanka-cosmetics"
click at [815, 293] on link "WEBSITE DEMO" at bounding box center [798, 285] width 85 height 15
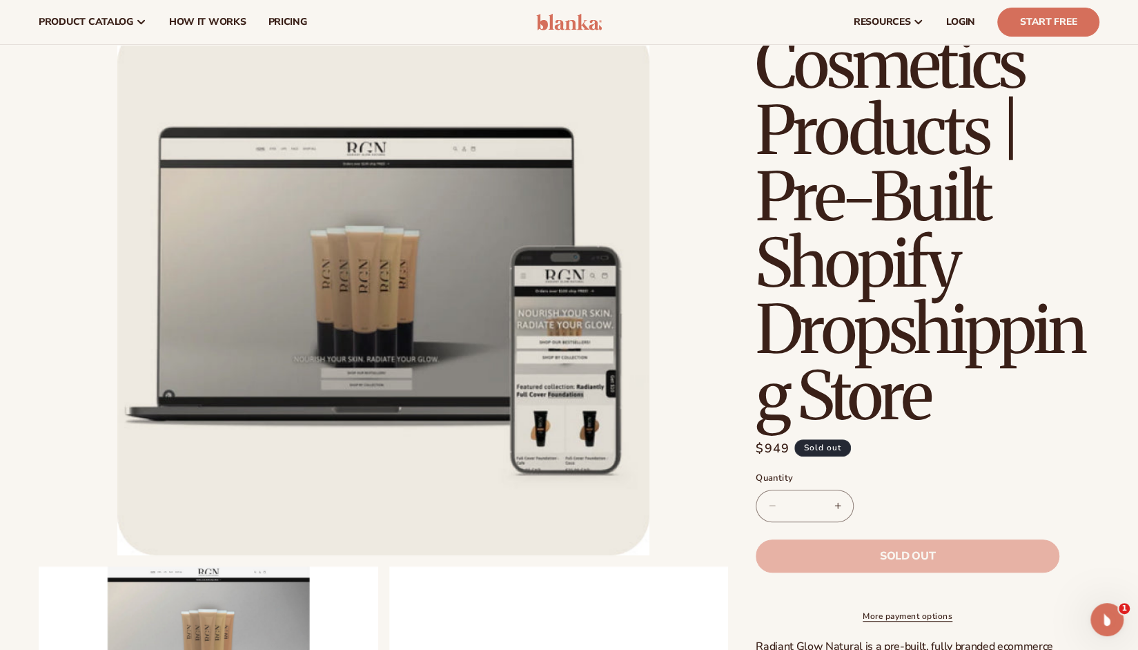
scroll to position [0, 0]
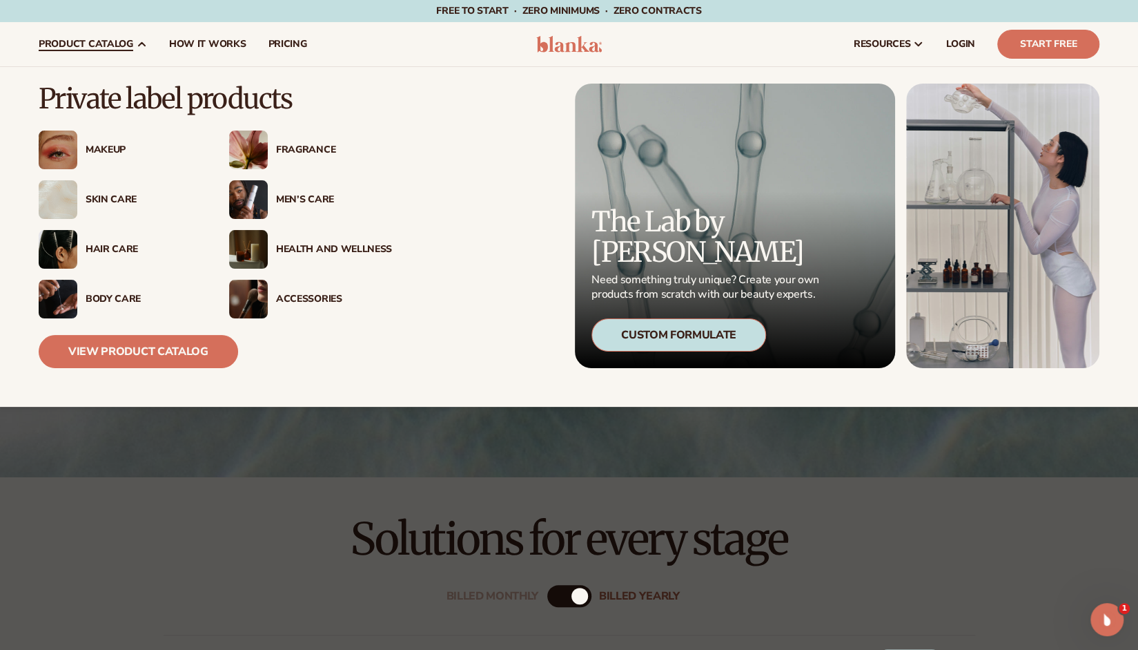
click at [64, 150] on img at bounding box center [58, 149] width 39 height 39
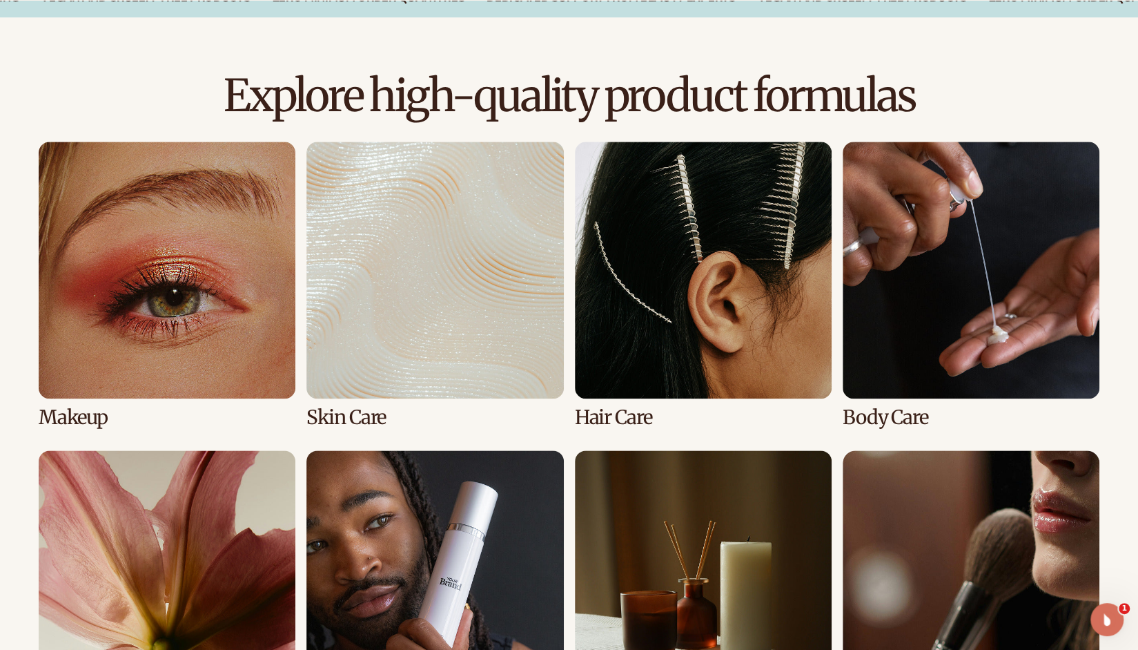
scroll to position [1036, 0]
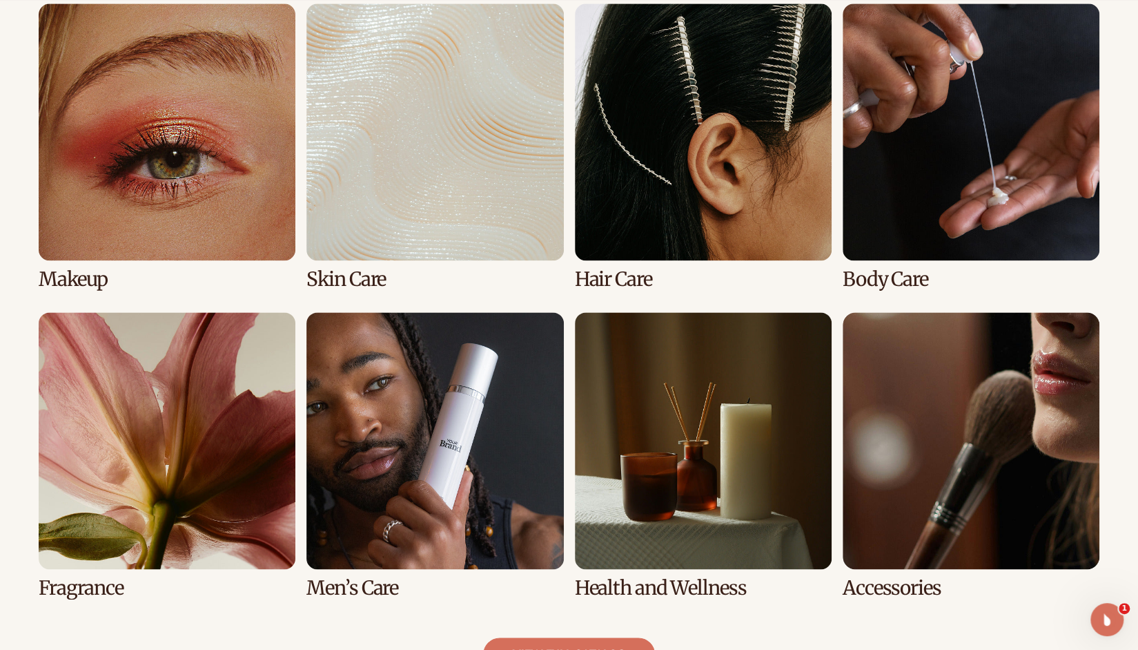
click at [201, 175] on link "1 / 8" at bounding box center [167, 146] width 257 height 287
click at [210, 146] on link "1 / 8" at bounding box center [167, 146] width 257 height 287
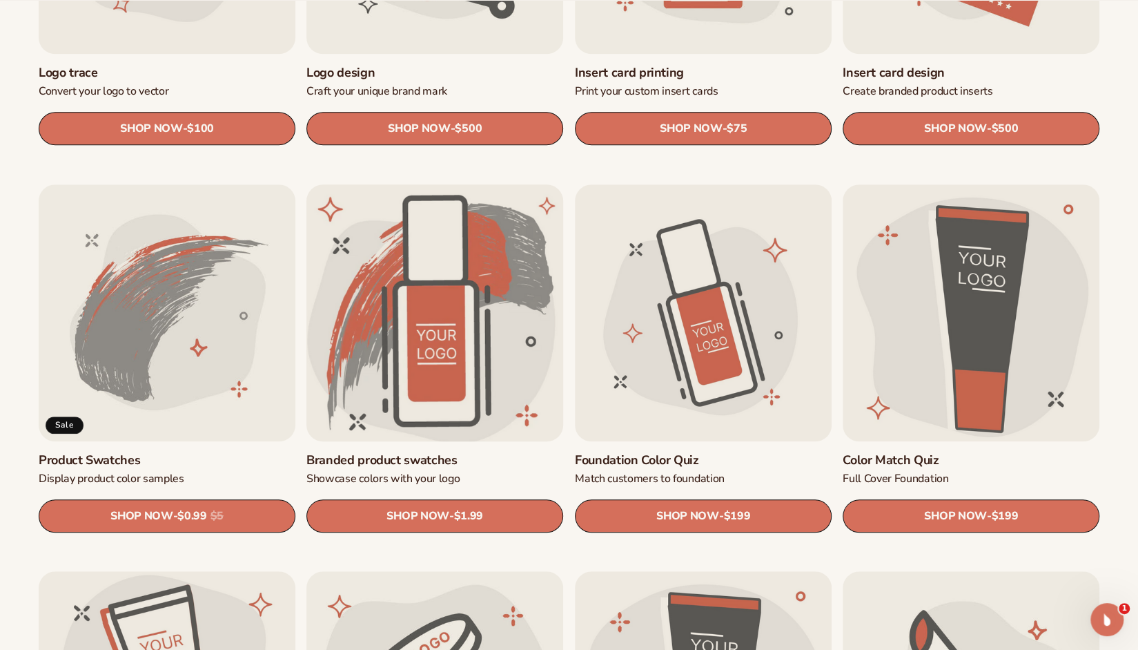
scroll to position [759, 0]
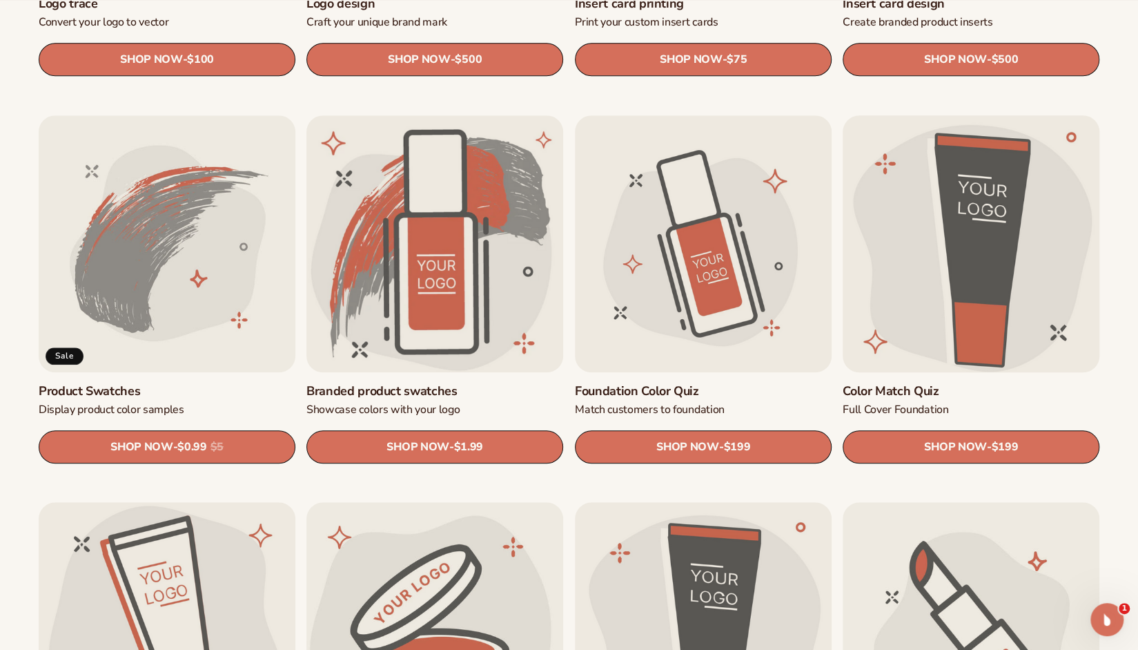
click at [1000, 383] on link "Color Match Quiz" at bounding box center [971, 391] width 257 height 16
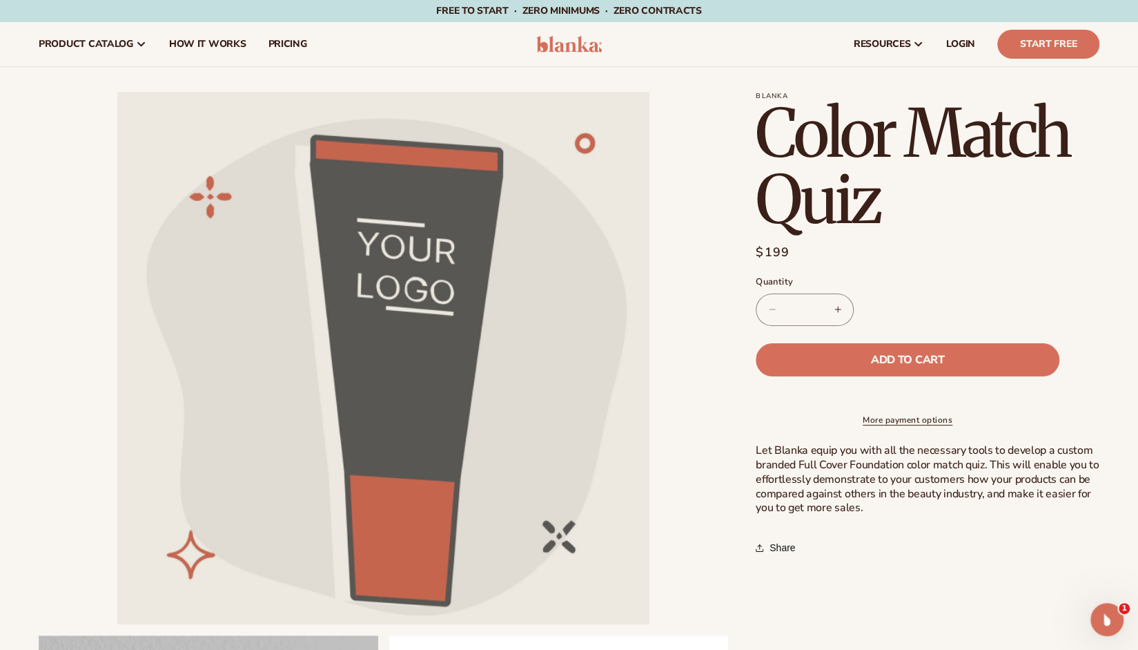
click at [117, 624] on button "Open media 1 in modal" at bounding box center [117, 624] width 0 height 0
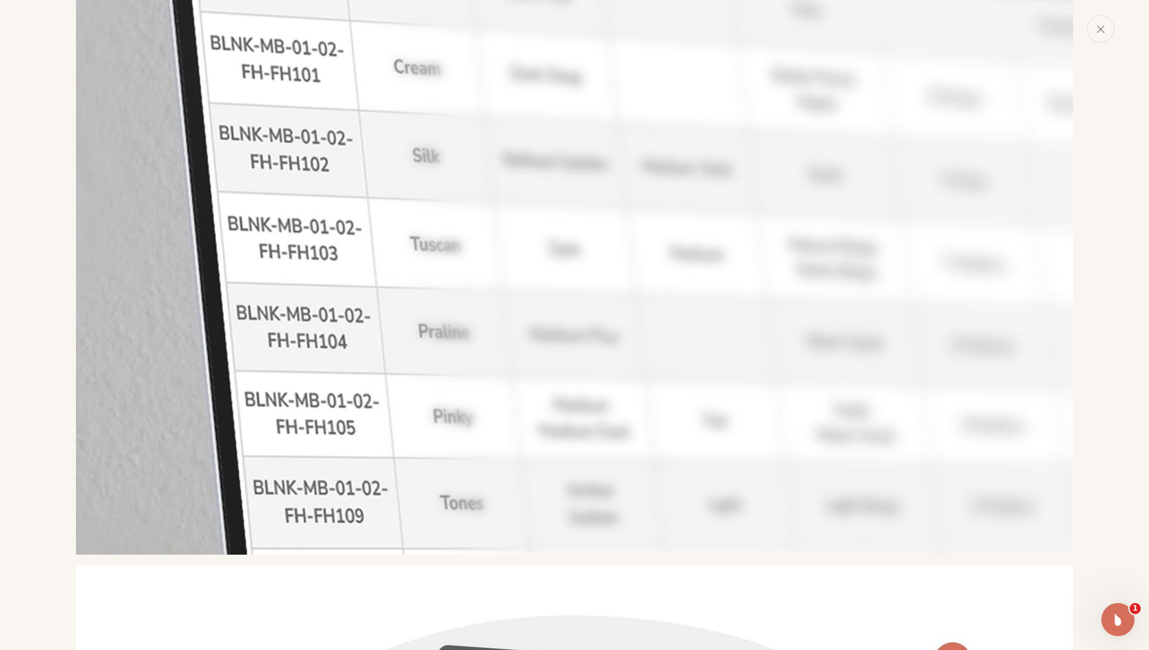
scroll to position [1257, 0]
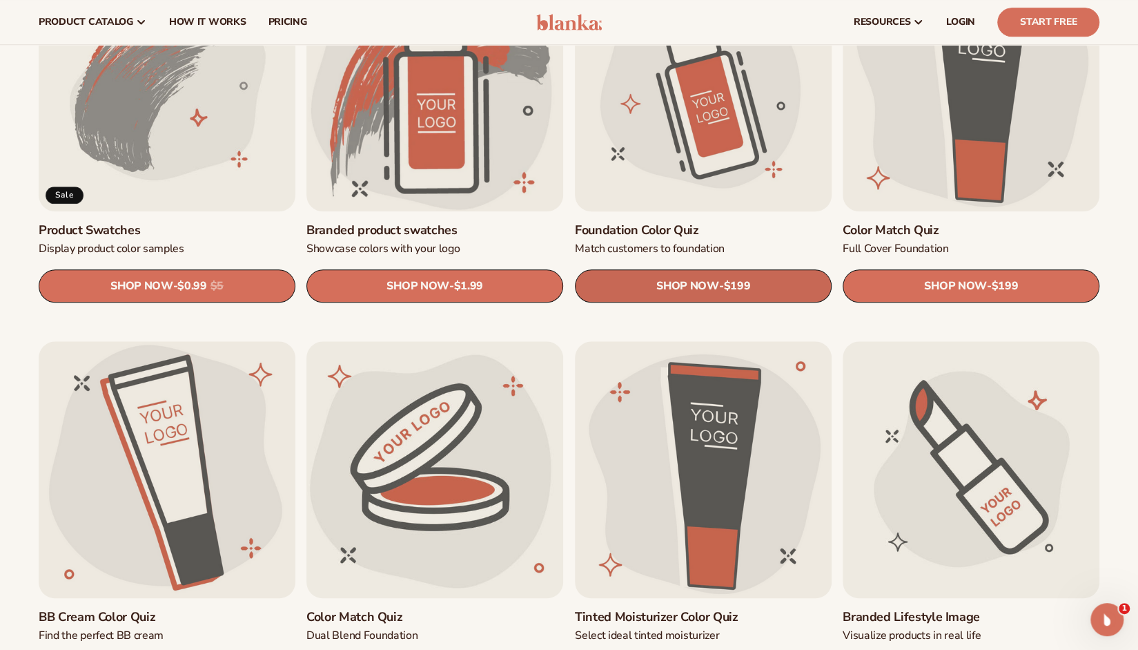
scroll to position [898, 0]
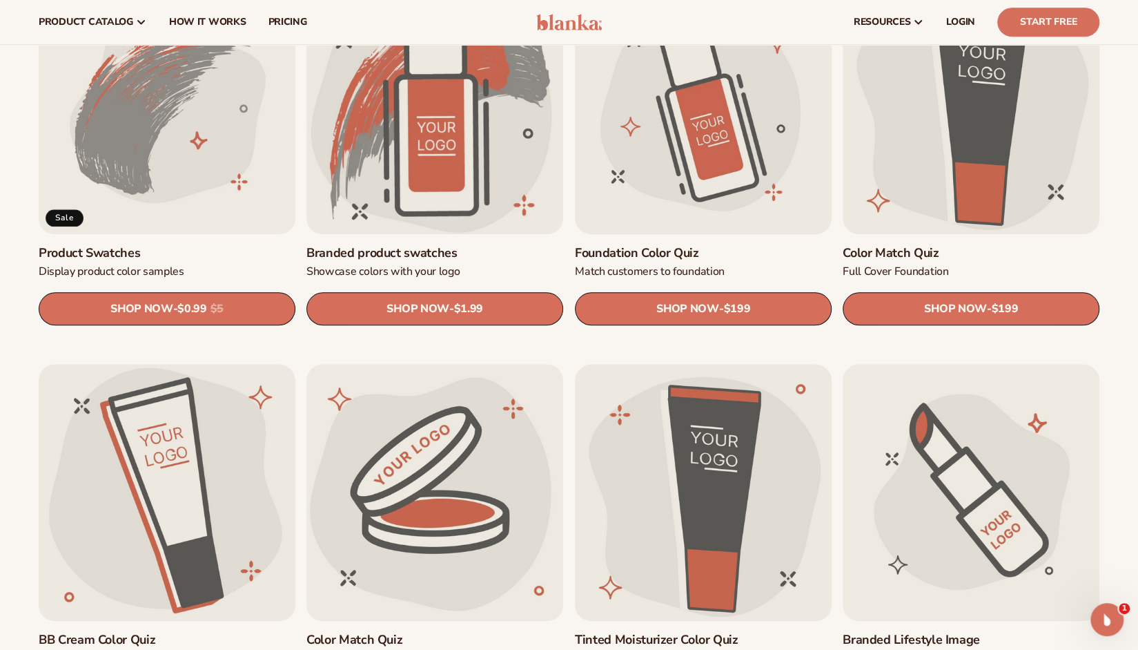
click at [739, 245] on link "Foundation Color Quiz" at bounding box center [703, 253] width 257 height 16
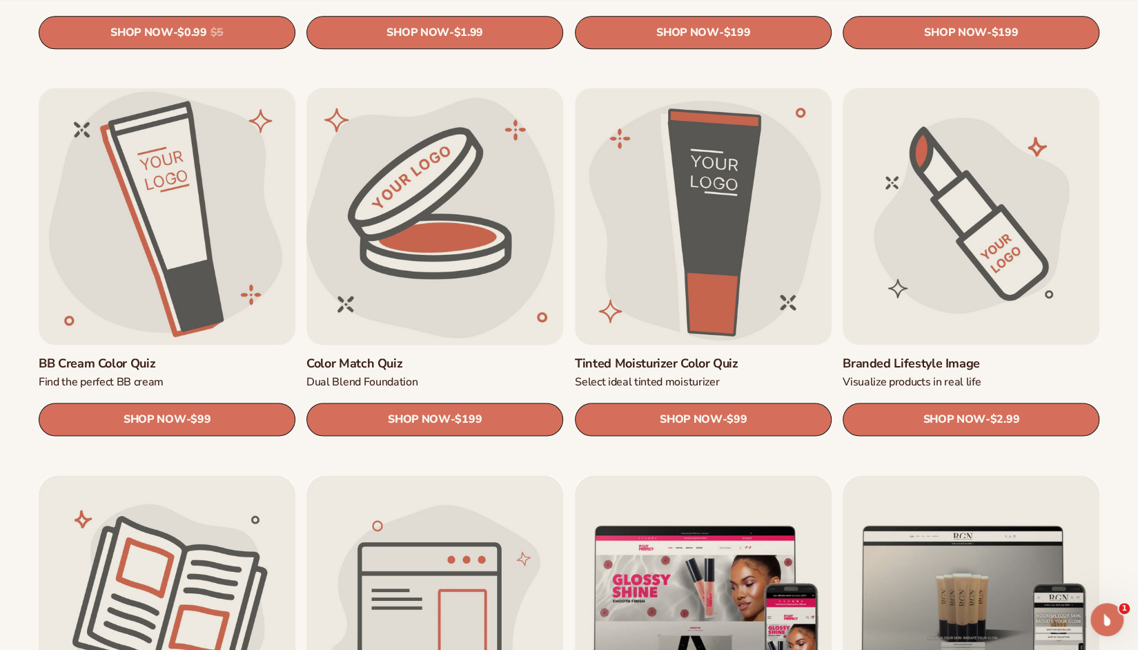
click at [450, 356] on link "Color Match Quiz" at bounding box center [435, 364] width 257 height 16
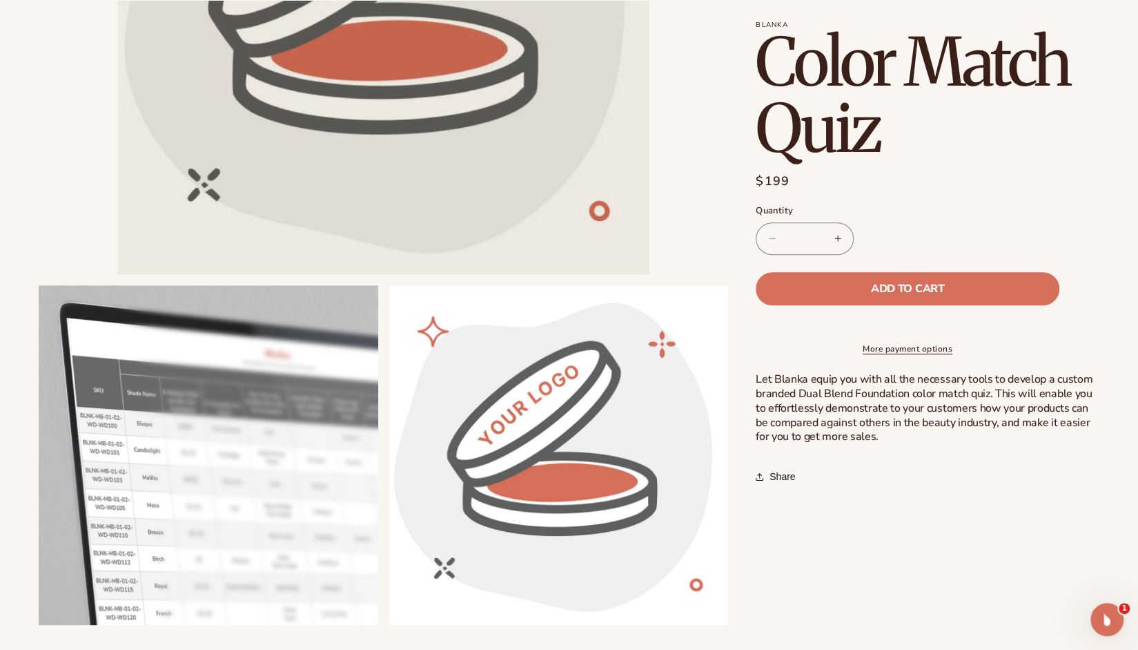
scroll to position [414, 0]
